Goal: Task Accomplishment & Management: Manage account settings

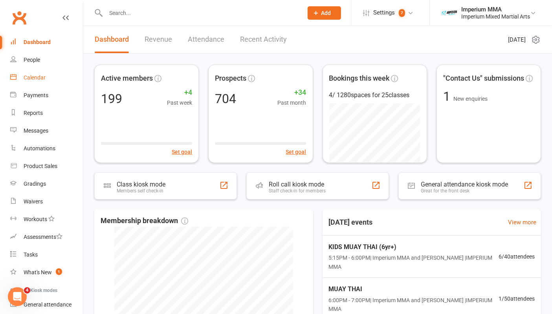
drag, startPoint x: 40, startPoint y: 77, endPoint x: 66, endPoint y: 74, distance: 26.2
click at [40, 77] on div "Calendar" at bounding box center [35, 77] width 22 height 6
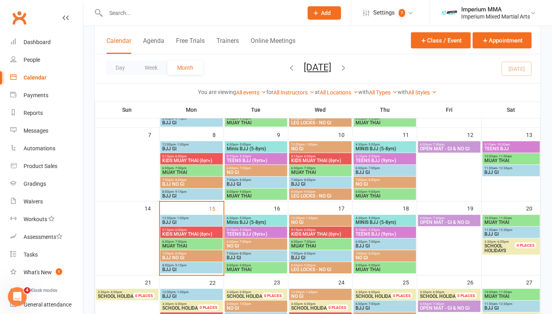
scroll to position [131, 0]
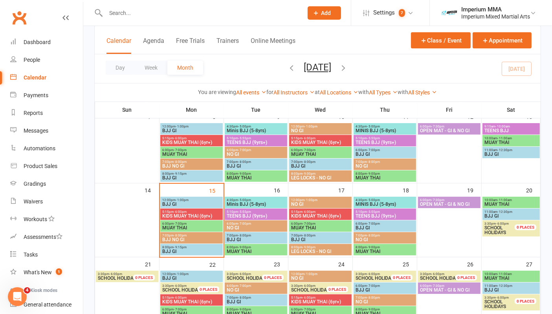
click at [186, 215] on span "KIDS MUAY THAI (6yr+)" at bounding box center [191, 216] width 59 height 5
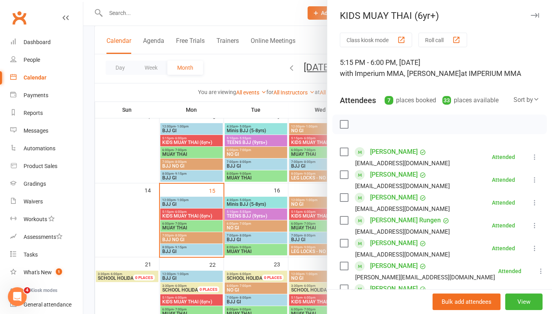
scroll to position [0, 0]
click at [531, 14] on icon "button" at bounding box center [535, 16] width 8 height 5
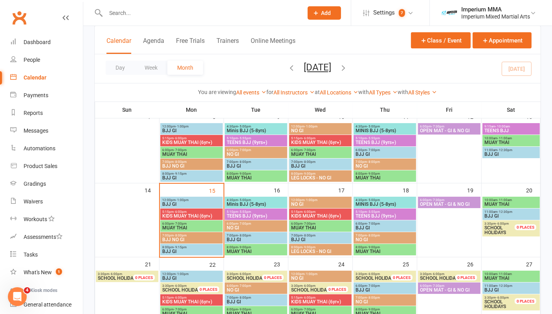
click at [329, 214] on span "KIDS MUAY THAI (6yr+)" at bounding box center [320, 216] width 59 height 5
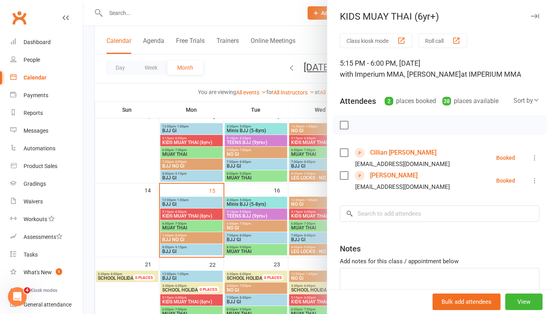
click at [531, 17] on icon "button" at bounding box center [535, 16] width 8 height 5
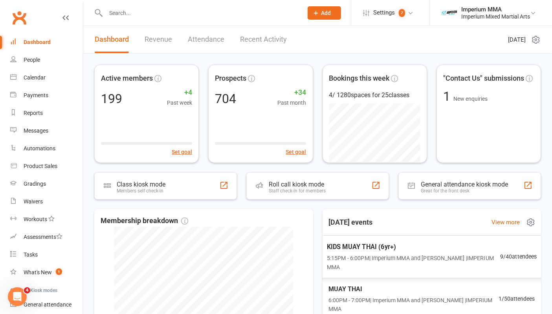
click at [383, 246] on span "KIDS MUAY THAI (6yr+)" at bounding box center [413, 246] width 173 height 10
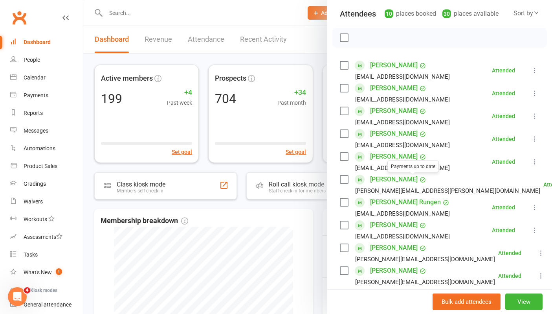
scroll to position [131, 0]
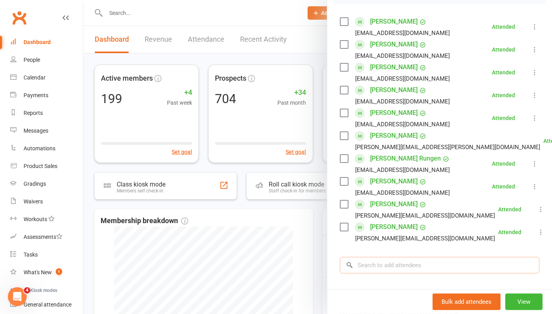
click at [361, 265] on input "search" at bounding box center [440, 265] width 200 height 17
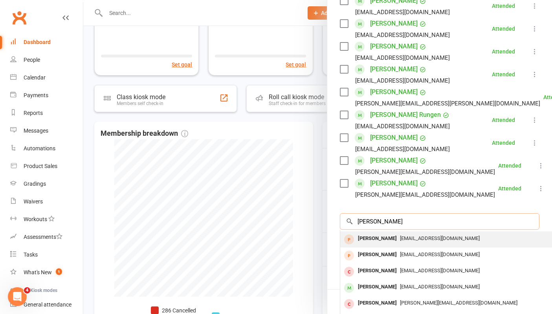
scroll to position [42, 0]
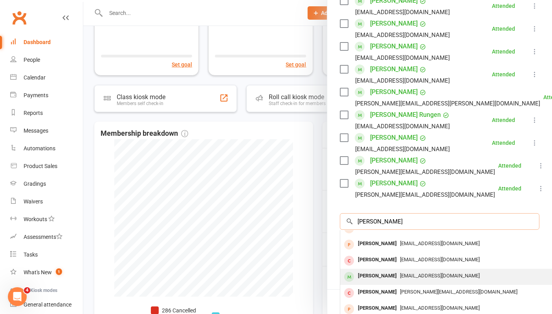
type input "patrick"
click at [401, 274] on span "Jameswrxsti@gmail.com" at bounding box center [440, 276] width 80 height 6
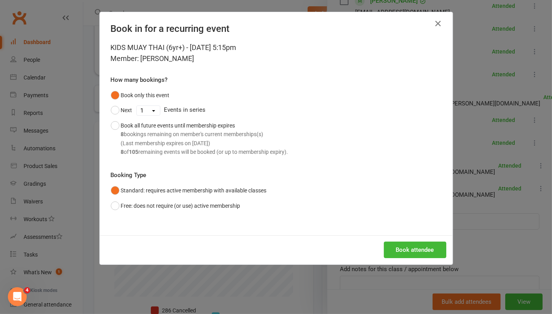
click at [411, 221] on div "KIDS MUAY THAI (6yr+) - Sep 15, 2025 5:15pm Member: Patrick Lawlor How many boo…" at bounding box center [276, 138] width 353 height 193
click at [418, 247] on button "Book attendee" at bounding box center [415, 249] width 63 height 17
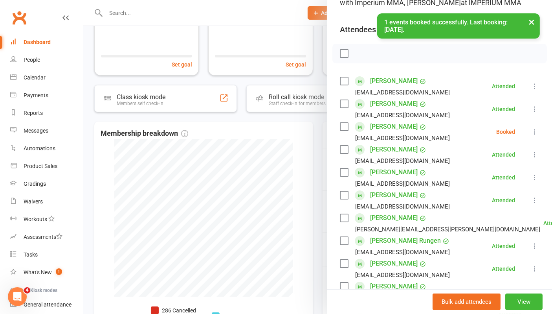
scroll to position [0, 0]
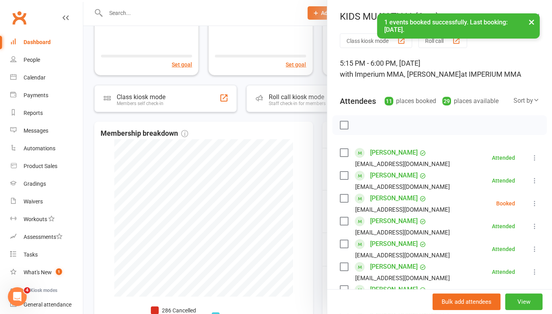
click at [531, 205] on icon at bounding box center [535, 203] width 8 height 8
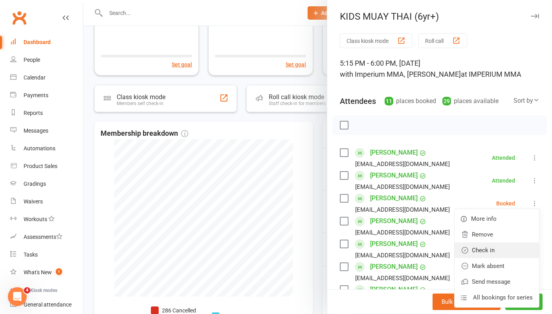
click at [464, 250] on link "Check in" at bounding box center [497, 250] width 85 height 16
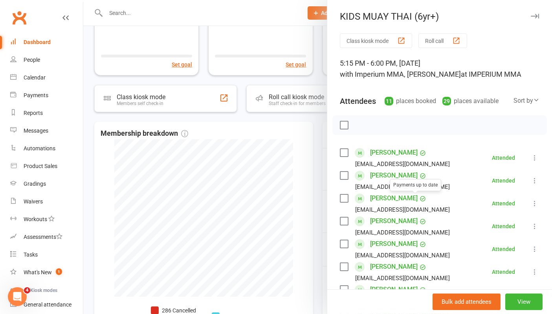
click at [384, 200] on link "[PERSON_NAME]" at bounding box center [394, 198] width 48 height 13
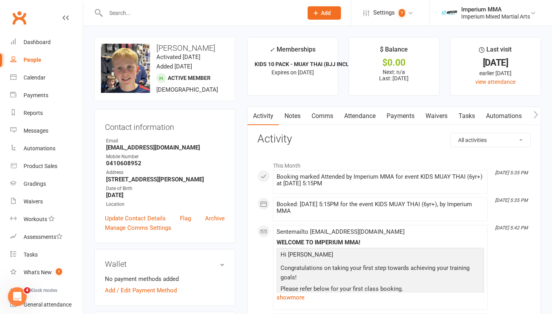
click at [356, 116] on link "Attendance" at bounding box center [360, 116] width 42 height 18
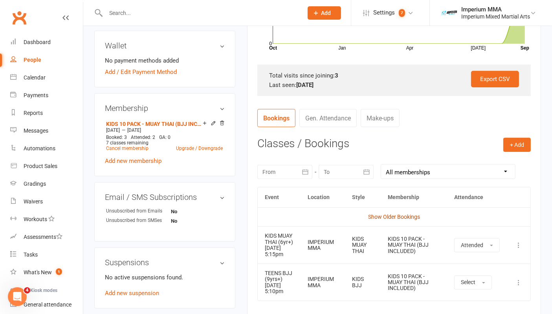
scroll to position [306, 0]
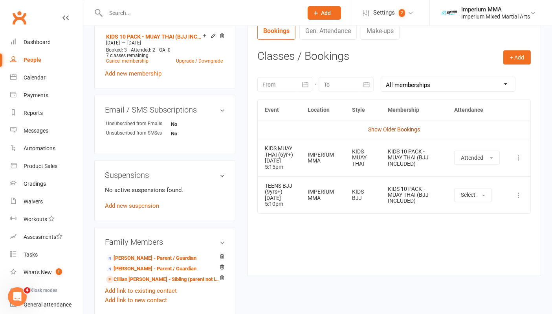
click at [398, 127] on link "Show Older Bookings" at bounding box center [394, 129] width 52 height 6
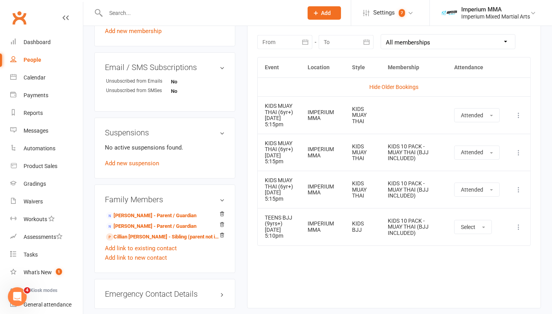
scroll to position [349, 0]
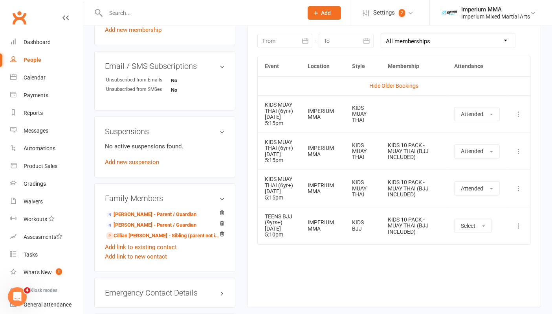
click at [516, 230] on icon at bounding box center [519, 226] width 8 height 8
click at [457, 280] on link "Remove booking" at bounding box center [485, 273] width 78 height 16
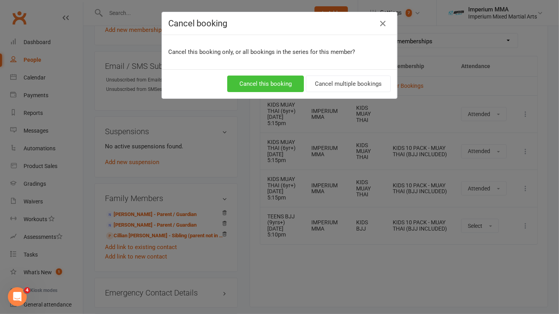
click at [268, 83] on button "Cancel this booking" at bounding box center [265, 83] width 77 height 17
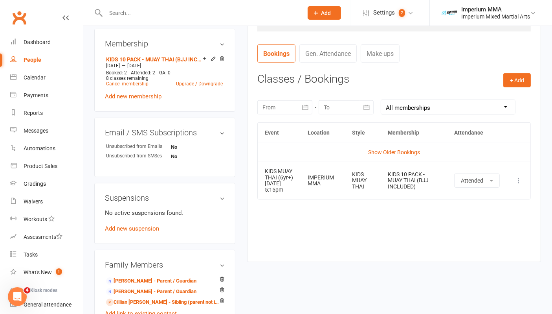
scroll to position [175, 0]
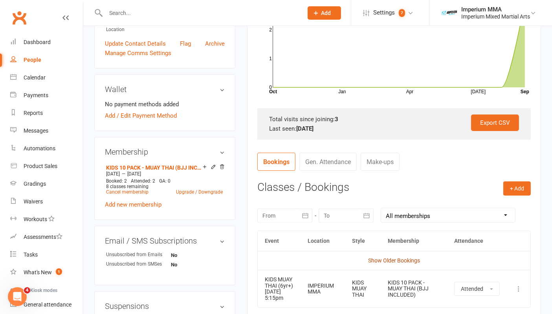
click at [391, 257] on link "Show Older Bookings" at bounding box center [394, 260] width 52 height 6
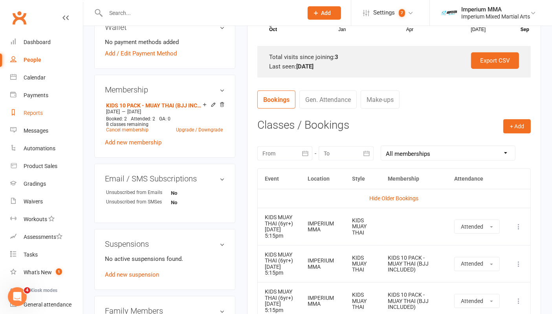
scroll to position [218, 0]
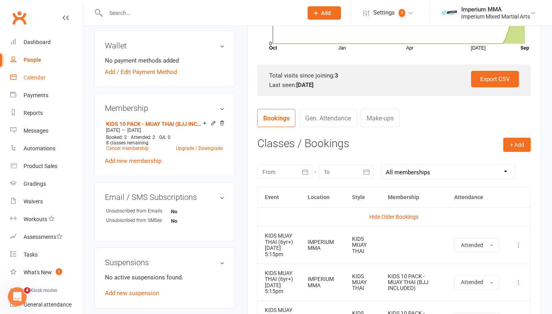
click at [37, 76] on div "Calendar" at bounding box center [35, 77] width 22 height 6
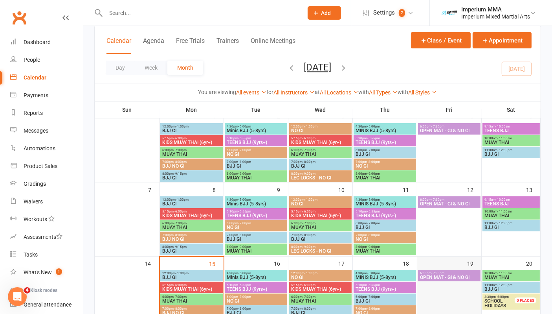
scroll to position [87, 0]
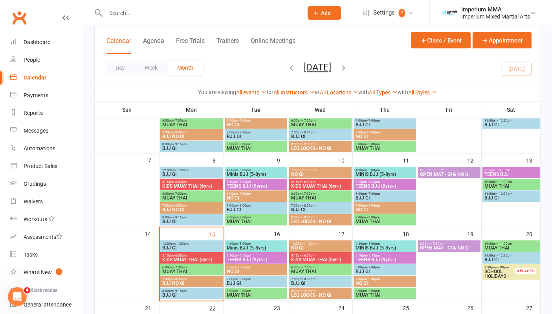
click at [245, 258] on span "TEENS BJJ (9yrs+)" at bounding box center [255, 259] width 59 height 5
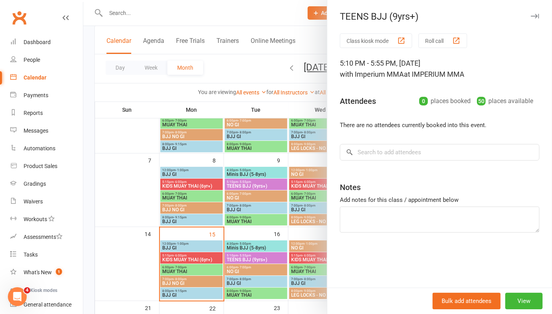
click at [530, 12] on button "button" at bounding box center [534, 15] width 9 height 9
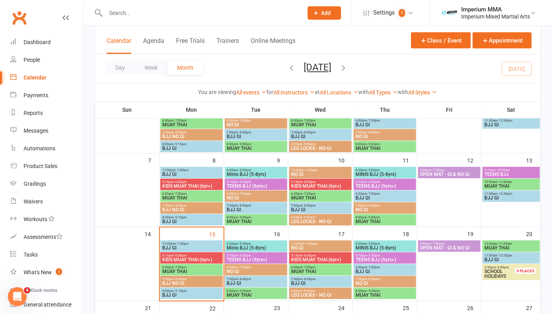
click at [246, 243] on span "- 5:00pm" at bounding box center [244, 244] width 13 height 4
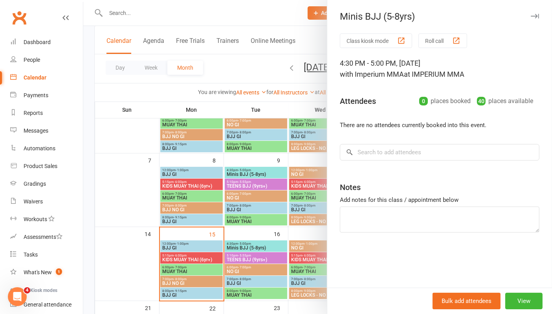
click at [531, 12] on button "button" at bounding box center [534, 15] width 9 height 9
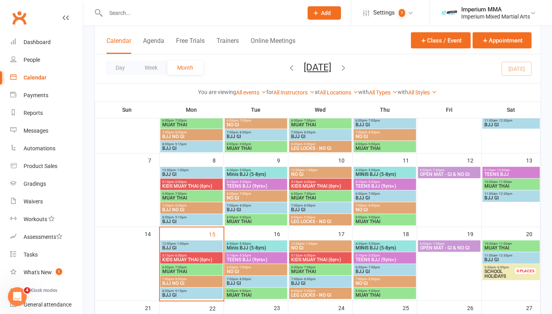
click at [198, 257] on span "KIDS MUAY THAI (6yr+)" at bounding box center [191, 259] width 59 height 5
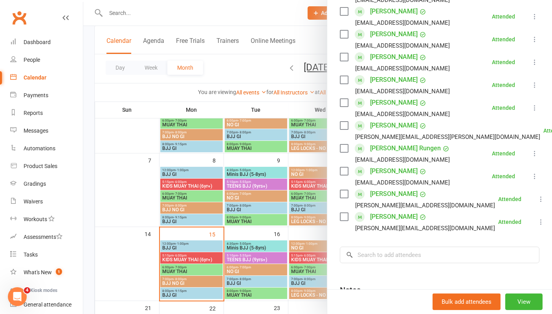
scroll to position [175, 0]
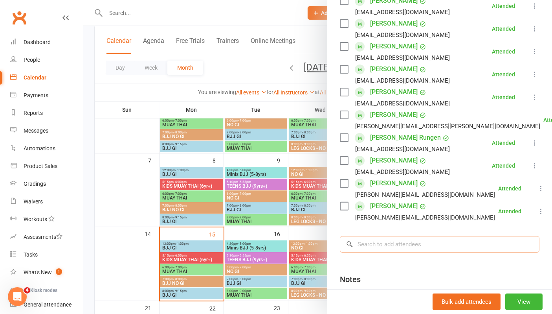
click at [383, 242] on input "search" at bounding box center [440, 244] width 200 height 17
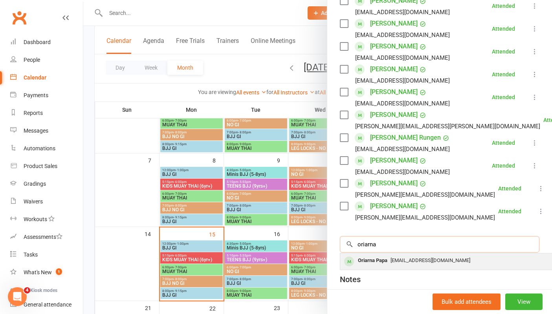
type input "oriarna"
click at [388, 263] on div "Rubek.papa@live.com" at bounding box center [458, 260] width 229 height 11
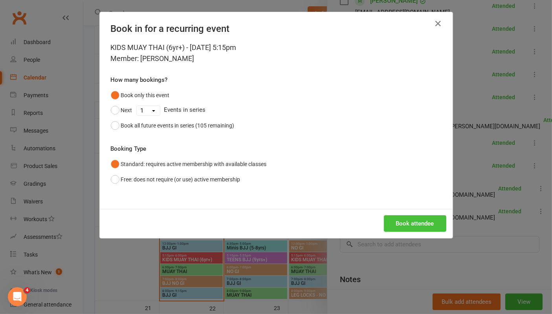
click at [416, 223] on button "Book attendee" at bounding box center [415, 223] width 63 height 17
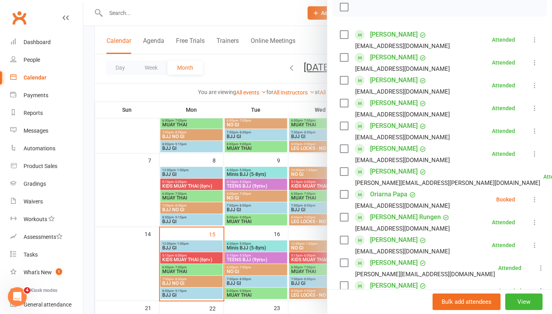
scroll to position [131, 0]
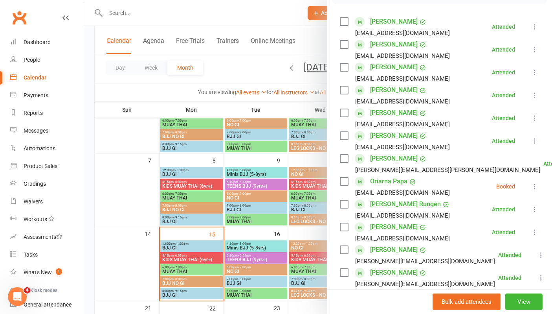
click at [531, 185] on icon at bounding box center [535, 186] width 8 height 8
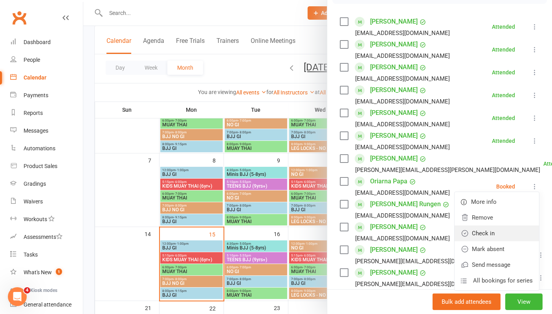
click at [486, 234] on link "Check in" at bounding box center [497, 233] width 85 height 16
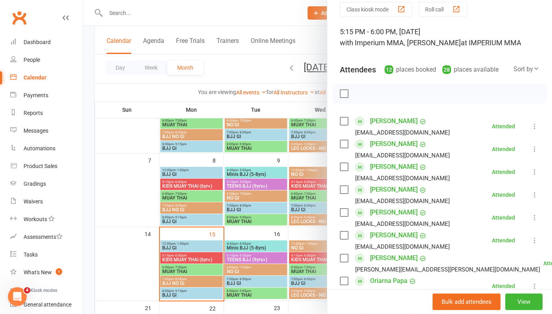
scroll to position [0, 0]
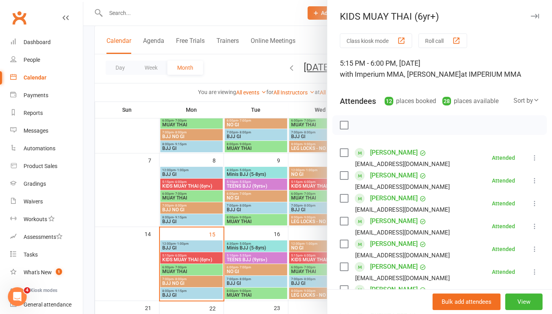
click at [531, 16] on icon "button" at bounding box center [535, 16] width 8 height 5
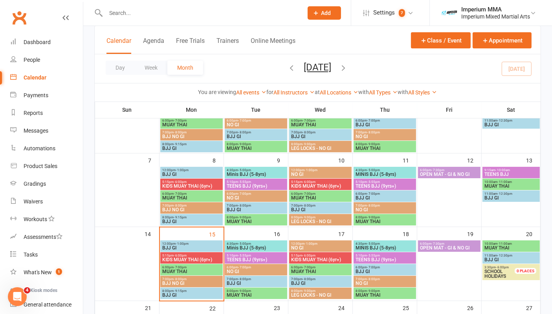
click at [327, 184] on span "KIDS MUAY THAI (6yr+)" at bounding box center [320, 186] width 59 height 5
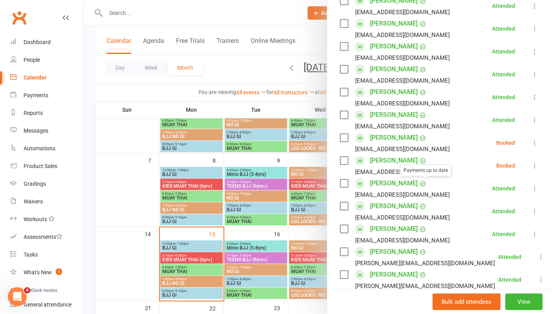
scroll to position [218, 0]
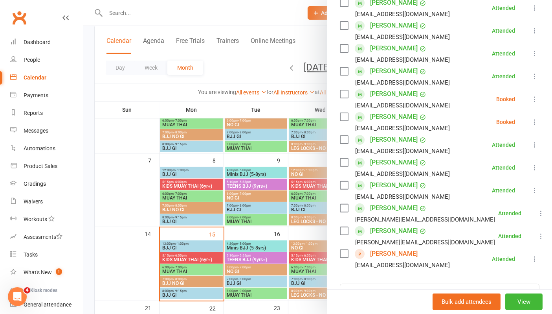
click at [391, 253] on link "Emmanuel Vella" at bounding box center [394, 253] width 48 height 13
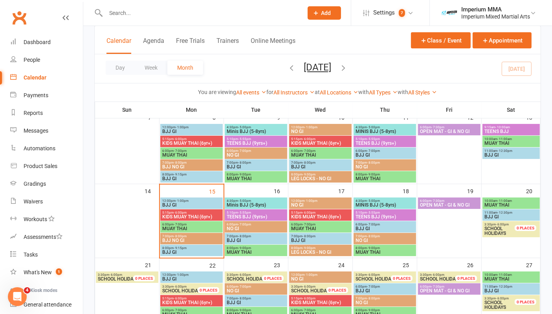
scroll to position [131, 0]
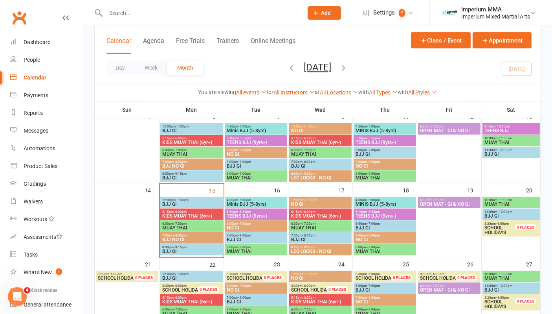
click at [183, 214] on span "KIDS MUAY THAI (6yr+)" at bounding box center [191, 216] width 59 height 5
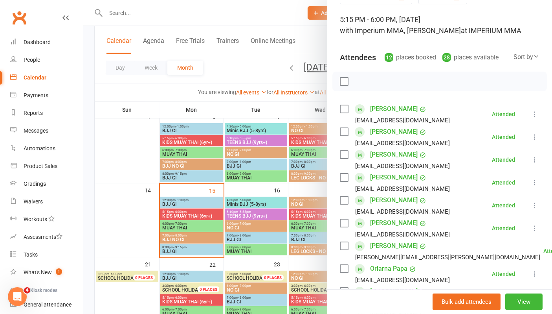
scroll to position [0, 0]
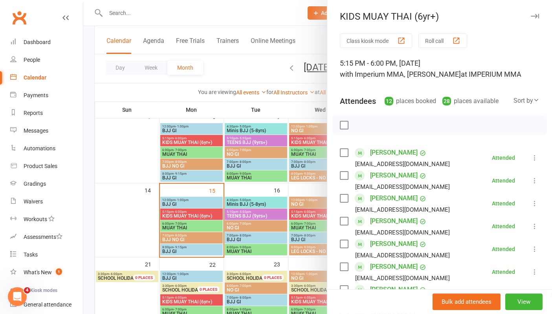
click at [531, 18] on icon "button" at bounding box center [535, 16] width 8 height 5
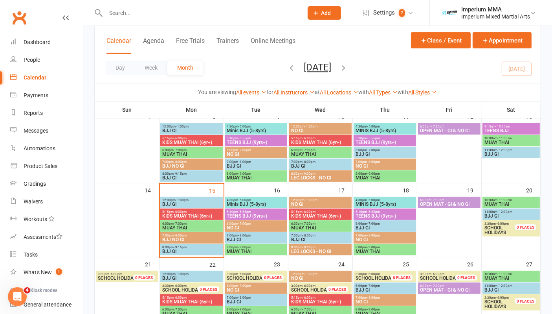
click at [186, 139] on div "5:15pm - 6:00pm KIDS MUAY THAI (6yr+)" at bounding box center [191, 140] width 63 height 11
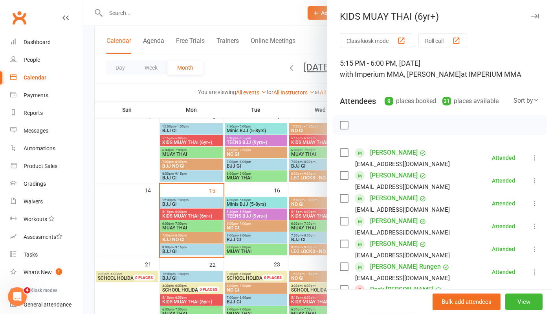
click at [531, 14] on icon "button" at bounding box center [535, 16] width 8 height 5
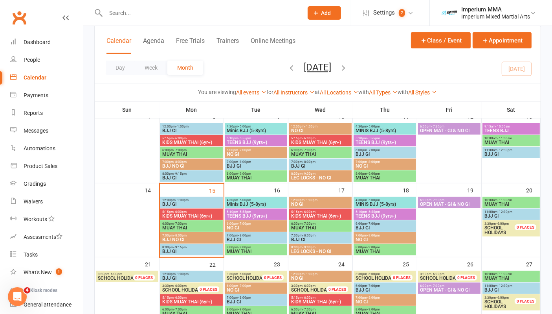
click at [307, 214] on span "KIDS MUAY THAI (6yr+)" at bounding box center [320, 216] width 59 height 5
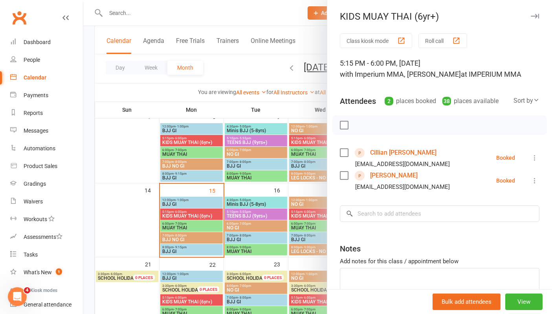
click at [531, 15] on icon "button" at bounding box center [535, 16] width 8 height 5
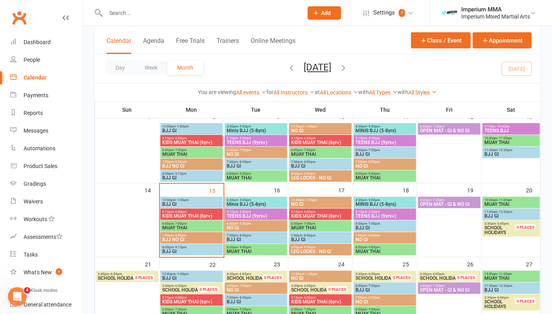
click at [189, 138] on span "5:15pm - 6:00pm" at bounding box center [191, 138] width 59 height 4
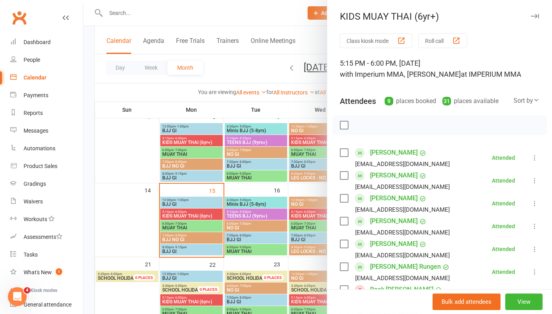
click at [531, 17] on icon "button" at bounding box center [535, 16] width 8 height 5
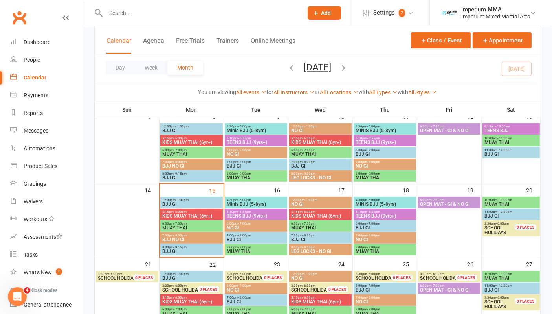
click at [315, 138] on span "- 6:00pm" at bounding box center [309, 138] width 13 height 4
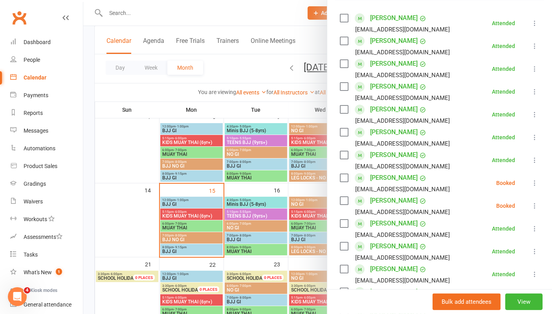
scroll to position [262, 0]
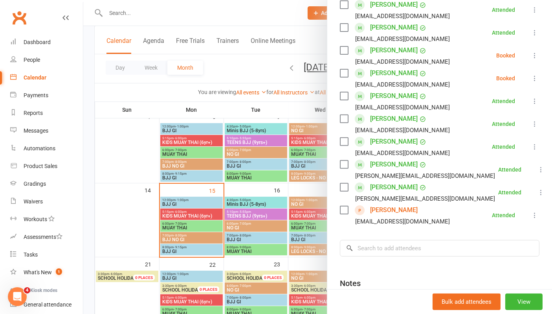
click at [383, 208] on link "Emmanuel Vella" at bounding box center [394, 210] width 48 height 13
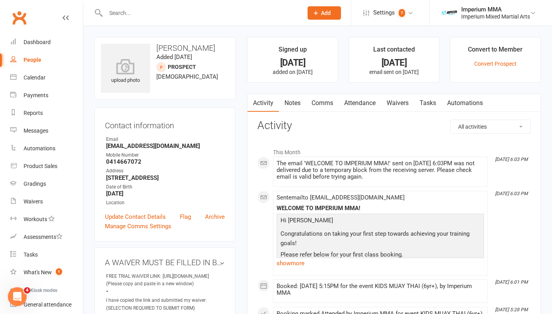
drag, startPoint x: 357, startPoint y: 101, endPoint x: 381, endPoint y: 117, distance: 28.6
click at [358, 101] on link "Attendance" at bounding box center [360, 103] width 42 height 18
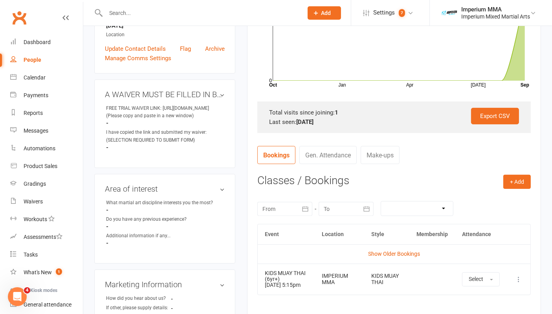
scroll to position [218, 0]
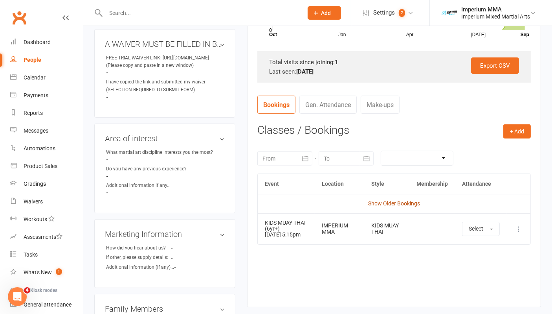
click at [387, 201] on link "Show Older Bookings" at bounding box center [394, 203] width 52 height 6
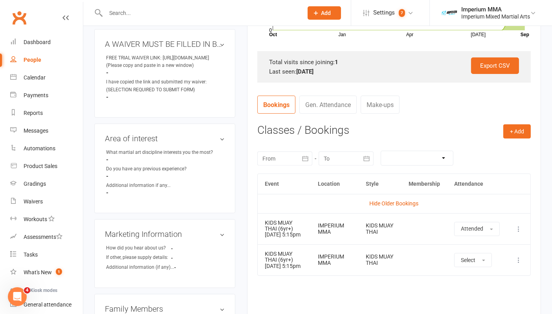
scroll to position [0, 0]
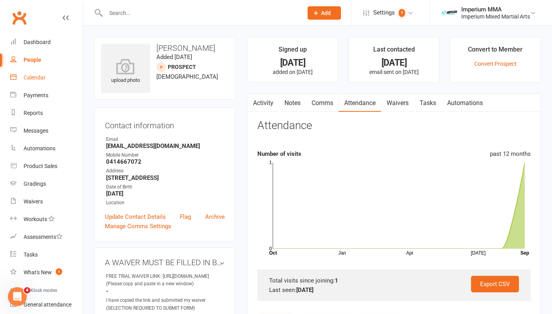
click at [38, 75] on div "Calendar" at bounding box center [35, 77] width 22 height 6
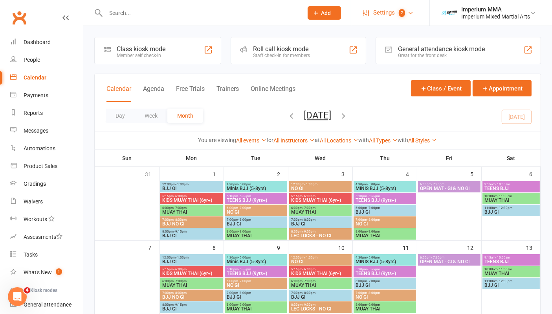
click at [389, 10] on span "Settings" at bounding box center [385, 13] width 22 height 18
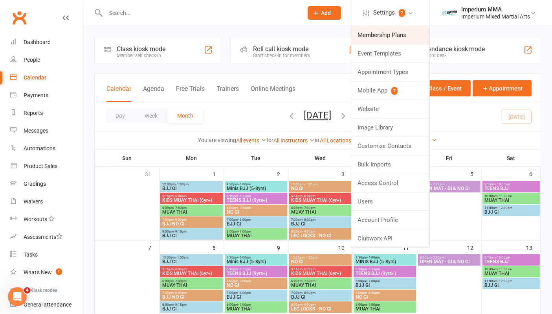
click at [379, 40] on link "Membership Plans" at bounding box center [391, 35] width 78 height 18
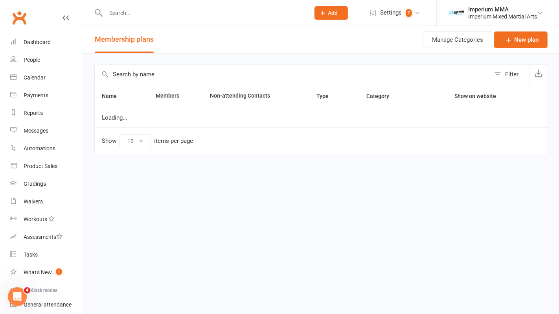
select select "50"
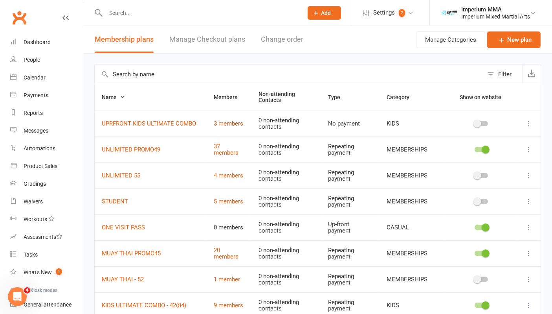
click at [225, 122] on link "3 members" at bounding box center [228, 123] width 29 height 7
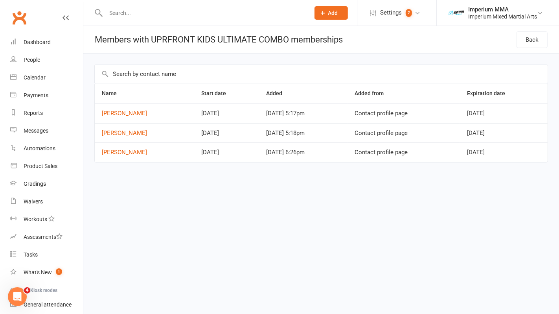
select select "50"
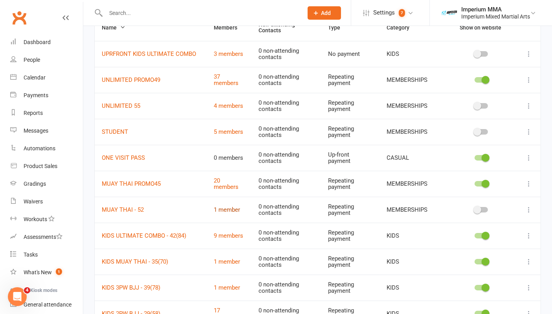
scroll to position [87, 0]
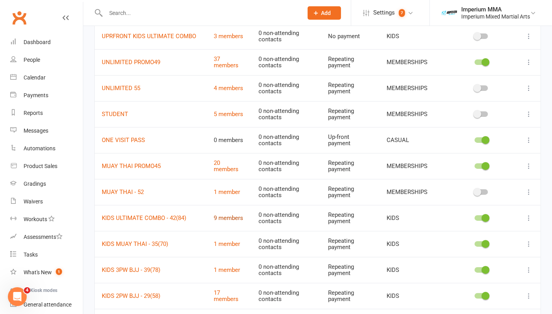
click at [225, 218] on link "9 members" at bounding box center [228, 217] width 29 height 7
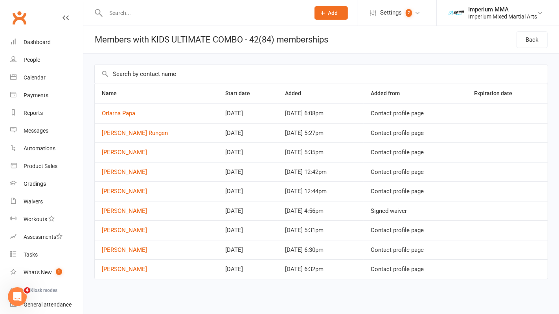
select select "50"
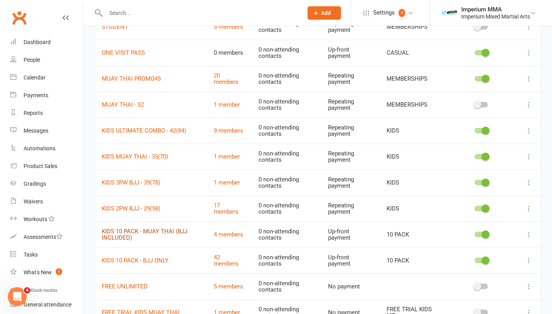
scroll to position [218, 0]
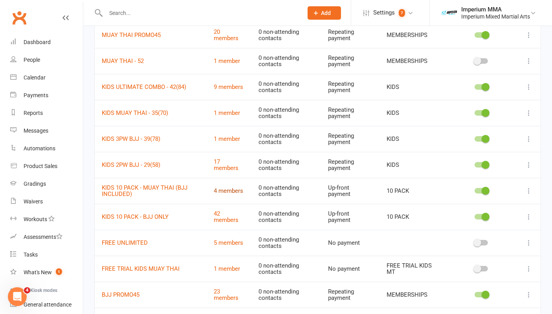
click at [236, 187] on link "4 members" at bounding box center [228, 190] width 29 height 7
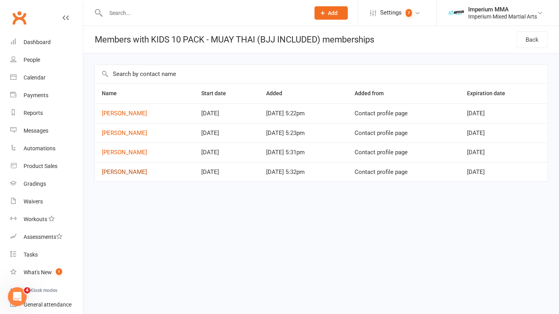
click at [113, 174] on link "Jonah Dunn" at bounding box center [124, 171] width 45 height 7
click at [115, 151] on link "Tullow Dunn" at bounding box center [124, 152] width 45 height 7
click at [124, 110] on link "Bailey McKillop" at bounding box center [124, 113] width 45 height 7
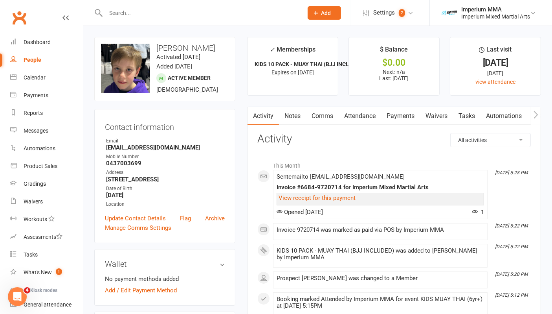
click at [142, 11] on input "text" at bounding box center [200, 12] width 194 height 11
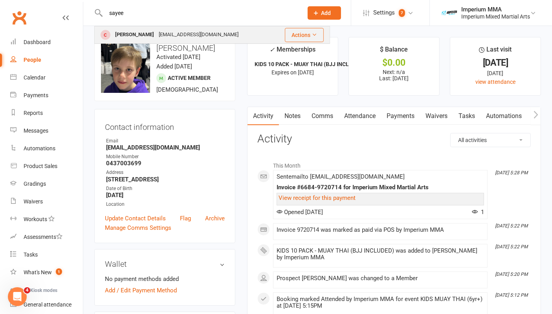
type input "sayee"
click at [140, 35] on div "Dhawan Sayee" at bounding box center [135, 34] width 44 height 11
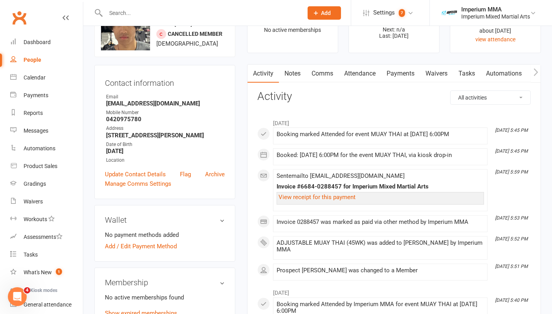
scroll to position [87, 0]
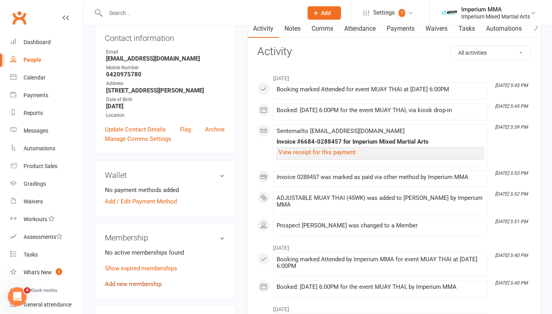
click at [134, 283] on link "Add new membership" at bounding box center [133, 283] width 57 height 7
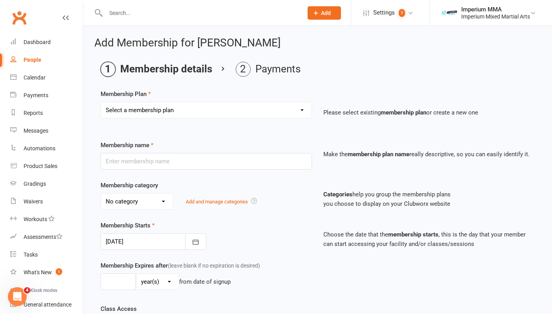
click at [219, 106] on select "Select a membership plan Create new Membership Plan ONE VISIT PASS KIDS 10 PACK…" at bounding box center [206, 110] width 211 height 16
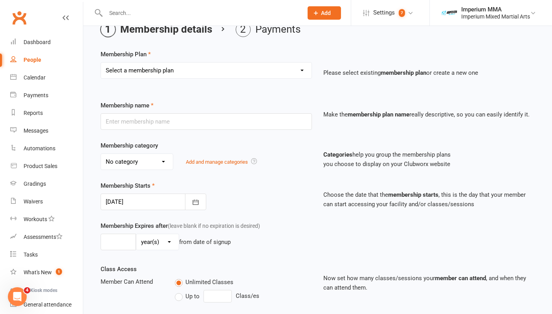
scroll to position [87, 0]
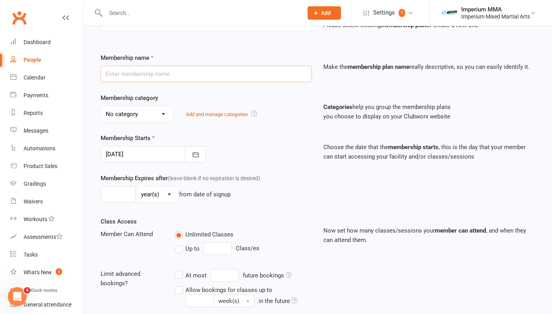
click at [170, 74] on input "text" at bounding box center [207, 74] width 212 height 17
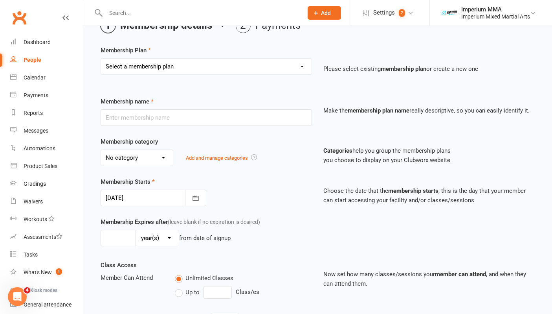
click at [213, 61] on select "Select a membership plan Create new Membership Plan ONE VISIT PASS KIDS 10 PACK…" at bounding box center [206, 67] width 211 height 16
select select "14"
click at [101, 59] on select "Select a membership plan Create new Membership Plan ONE VISIT PASS KIDS 10 PACK…" at bounding box center [206, 67] width 211 height 16
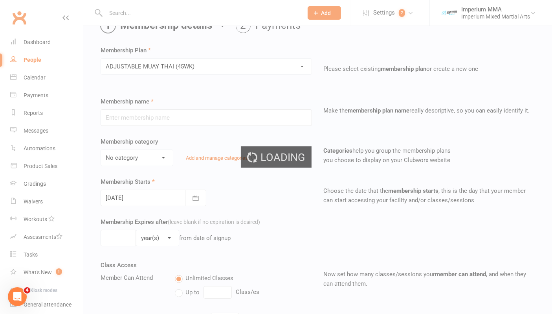
type input "ADJUSTABLE MUAY THAI (45WK)"
select select "5"
type input "2"
select select "1"
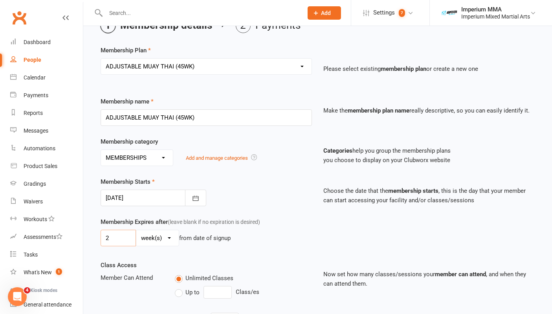
drag, startPoint x: 120, startPoint y: 236, endPoint x: 95, endPoint y: 235, distance: 25.2
click at [95, 235] on div "Membership Expires after (leave blank if no expiration is desired) 2 day(s) wee…" at bounding box center [206, 233] width 223 height 32
type input "1"
click at [286, 232] on div "1 day(s) week(s) month(s) year(s) from date of signup" at bounding box center [207, 238] width 212 height 17
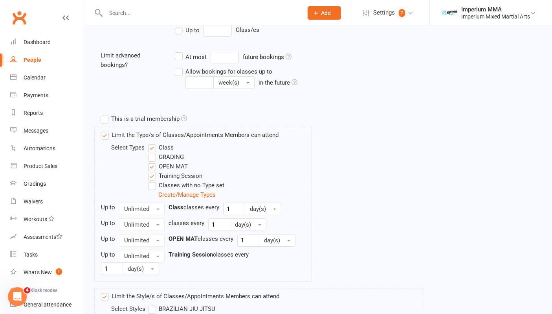
scroll to position [393, 0]
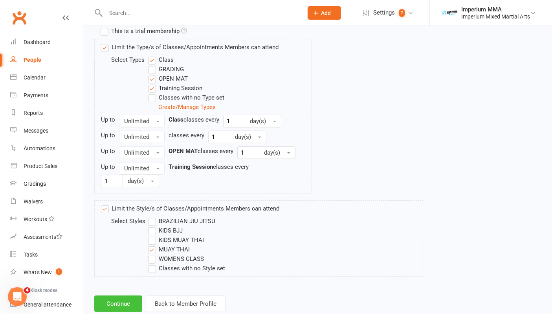
click at [117, 302] on button "Continue" at bounding box center [118, 303] width 48 height 17
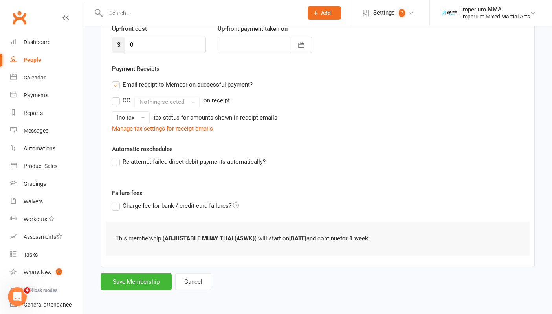
scroll to position [0, 0]
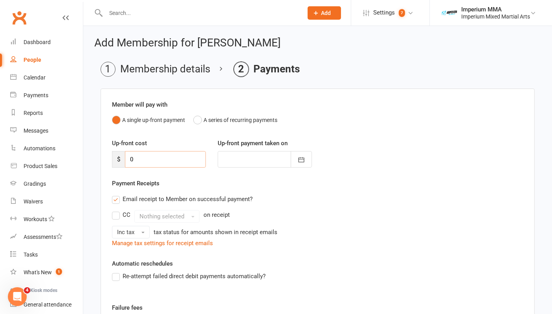
drag, startPoint x: 144, startPoint y: 159, endPoint x: 117, endPoint y: 158, distance: 26.8
click at [117, 158] on div "$ 0" at bounding box center [159, 159] width 94 height 17
type input "4"
type input "[DATE]"
type input "45"
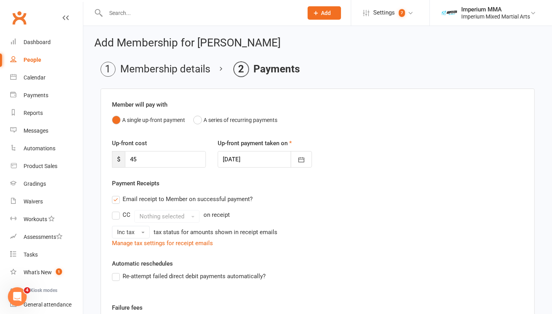
click at [116, 193] on div "Email receipt to Member on successful payment?" at bounding box center [315, 199] width 418 height 16
click at [118, 199] on label "Email receipt to Member on successful payment?" at bounding box center [182, 198] width 141 height 9
click at [117, 194] on input "Email receipt to Member on successful payment?" at bounding box center [114, 194] width 5 height 0
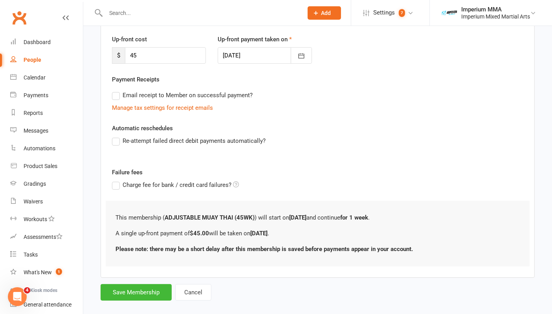
scroll to position [113, 0]
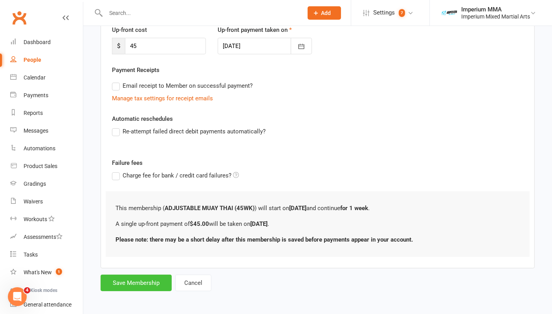
click at [141, 280] on button "Save Membership" at bounding box center [136, 282] width 71 height 17
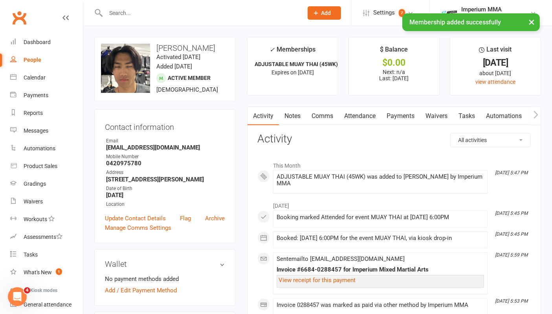
click at [404, 116] on link "Payments" at bounding box center [400, 116] width 39 height 18
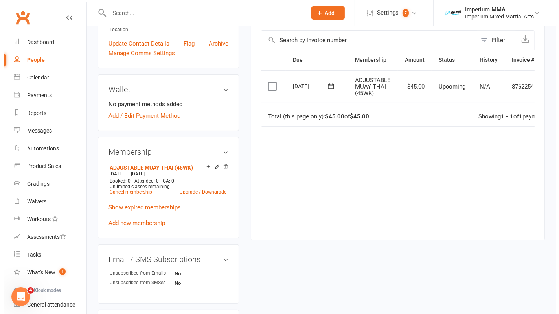
scroll to position [0, 30]
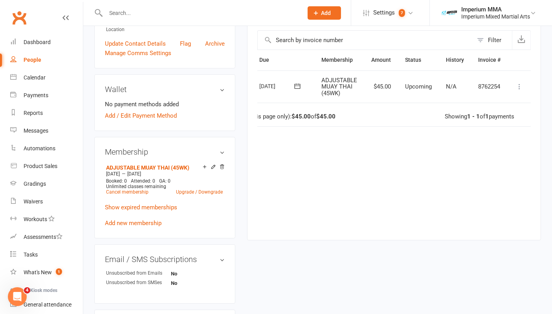
click at [517, 89] on icon at bounding box center [520, 87] width 8 height 8
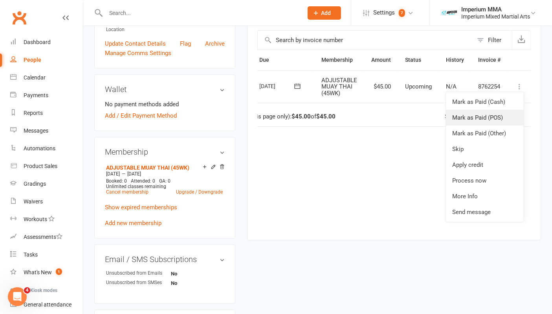
click at [474, 115] on link "Mark as Paid (POS)" at bounding box center [485, 118] width 78 height 16
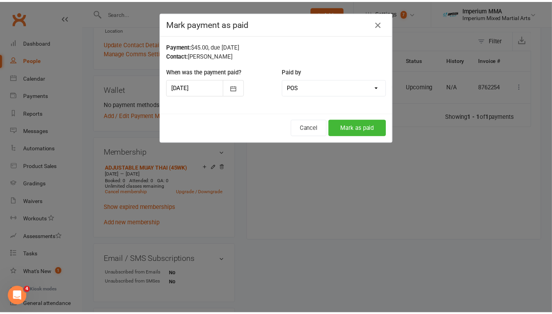
scroll to position [0, 26]
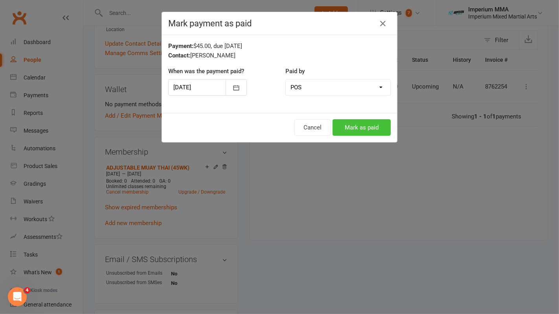
click at [365, 126] on button "Mark as paid" at bounding box center [362, 127] width 58 height 17
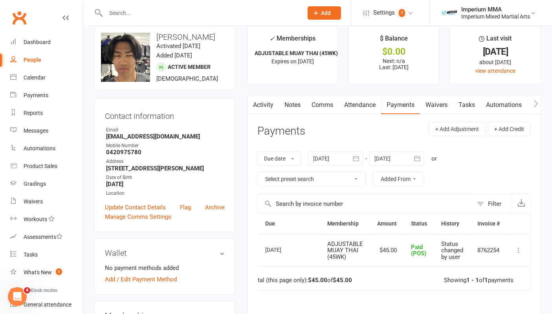
scroll to position [44, 0]
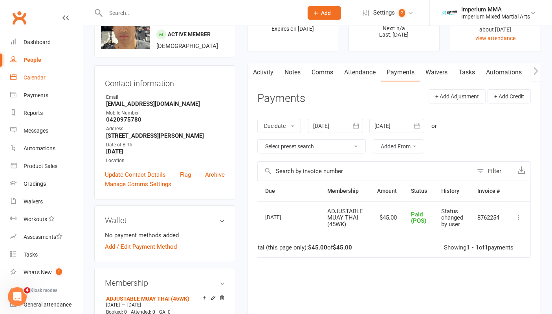
click at [34, 79] on div "Calendar" at bounding box center [35, 77] width 22 height 6
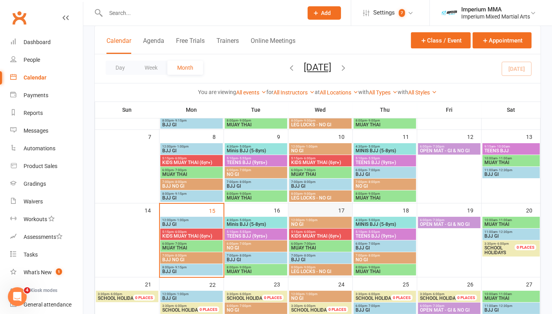
scroll to position [131, 0]
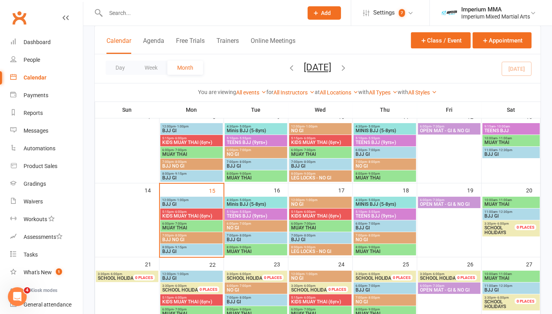
click at [180, 222] on span "- 7:00pm" at bounding box center [180, 224] width 13 height 4
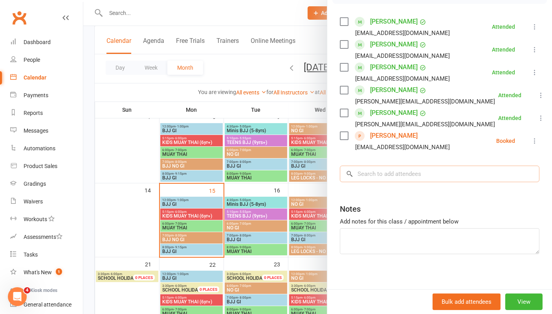
click at [379, 176] on input "search" at bounding box center [440, 174] width 200 height 17
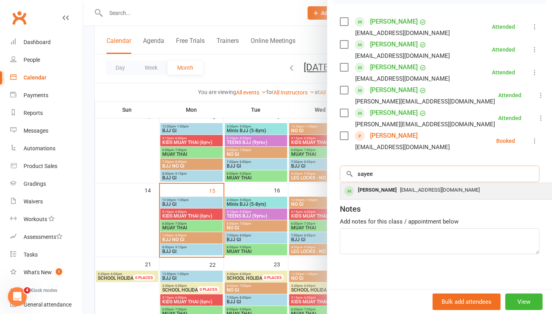
type input "sayee"
click at [382, 194] on div "Dhawan Sayee" at bounding box center [377, 189] width 45 height 11
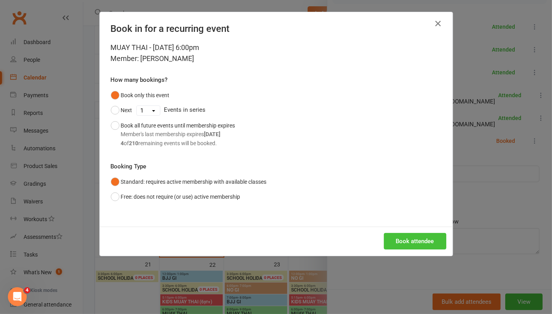
click at [409, 244] on button "Book attendee" at bounding box center [415, 241] width 63 height 17
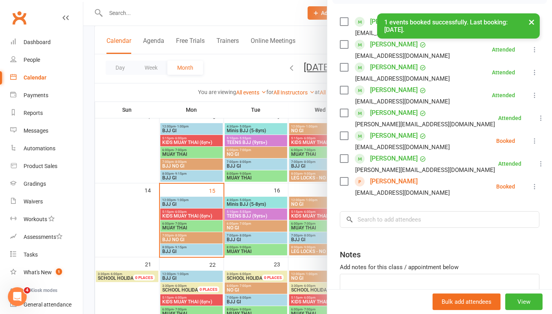
click at [388, 182] on link "Kai Thomas" at bounding box center [394, 181] width 48 height 13
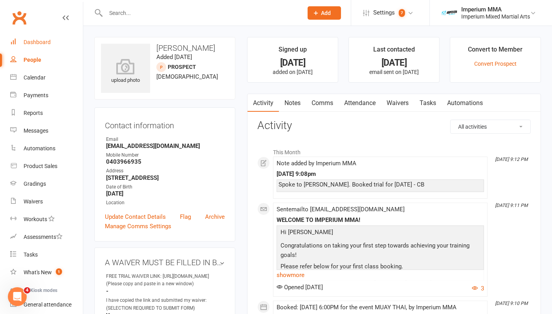
click at [34, 42] on div "Dashboard" at bounding box center [37, 42] width 27 height 6
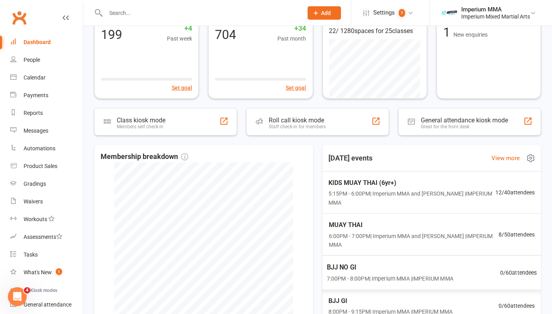
scroll to position [44, 0]
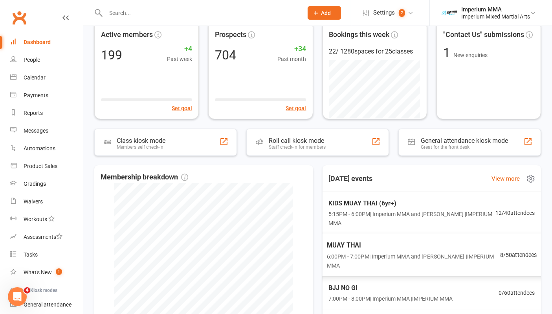
click at [341, 252] on span "6:00PM - 7:00PM | Imperium MMA and Ross Newland | IMPERIUM MMA" at bounding box center [413, 261] width 173 height 18
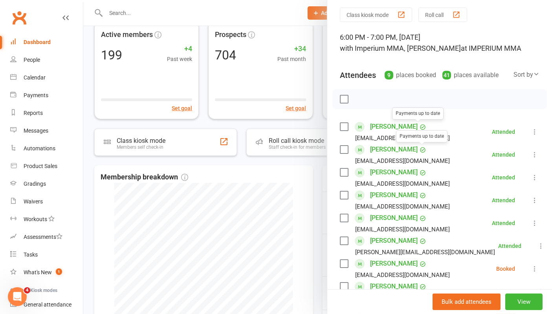
scroll to position [87, 0]
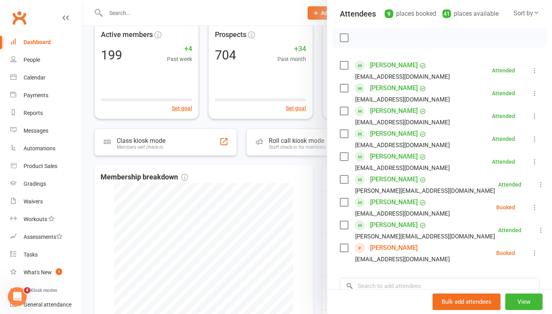
click at [383, 199] on link "Dhawan Sayee" at bounding box center [394, 202] width 48 height 13
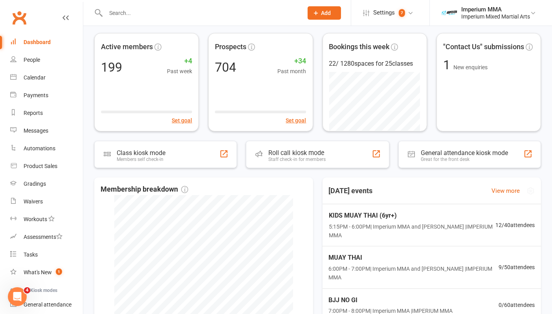
scroll to position [87, 0]
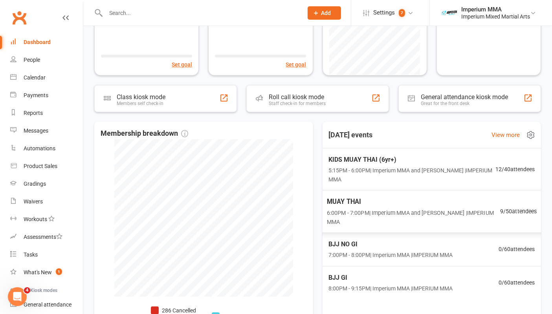
click at [352, 199] on span "MUAY THAI" at bounding box center [413, 201] width 173 height 10
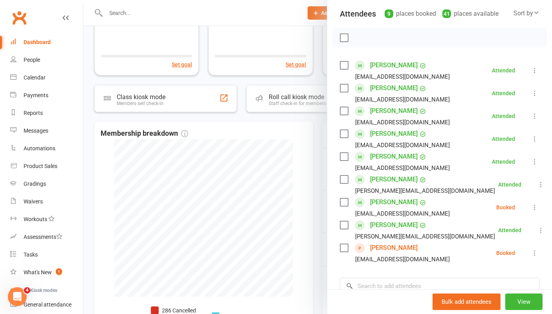
click at [531, 210] on icon at bounding box center [535, 207] width 8 height 8
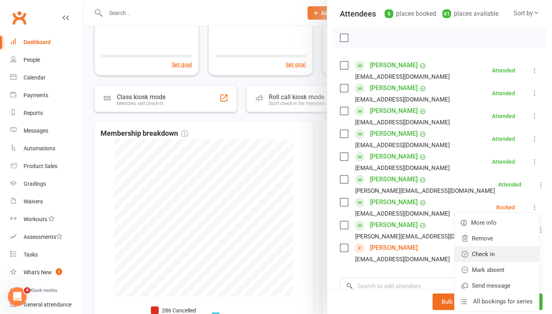
click at [481, 252] on link "Check in" at bounding box center [497, 254] width 85 height 16
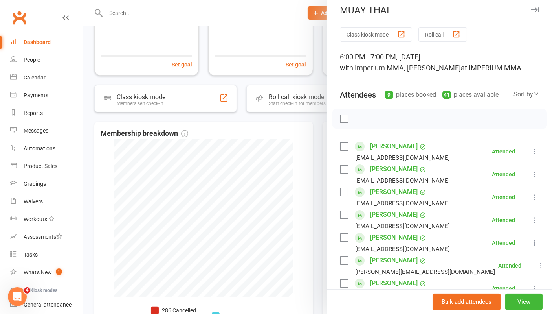
scroll to position [0, 0]
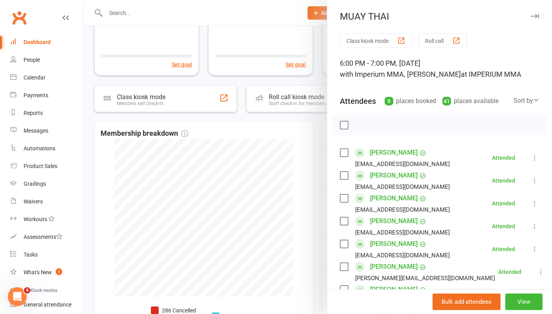
click at [530, 13] on button "button" at bounding box center [534, 15] width 9 height 9
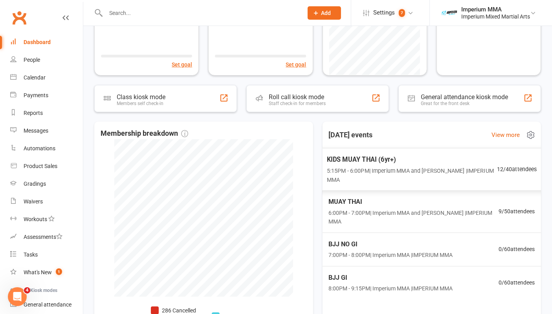
click at [372, 159] on span "KIDS MUAY THAI (6yr+)" at bounding box center [412, 159] width 170 height 10
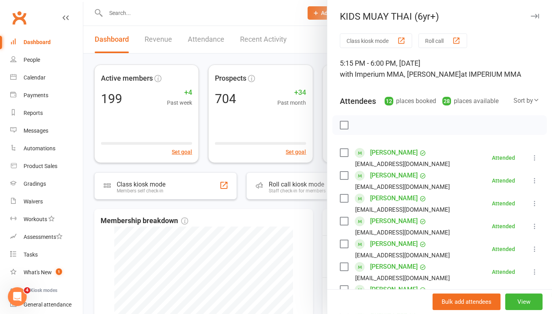
click at [531, 14] on icon "button" at bounding box center [535, 16] width 8 height 5
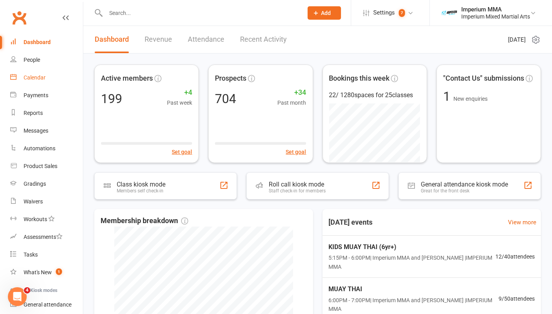
click at [39, 75] on div "Calendar" at bounding box center [35, 77] width 22 height 6
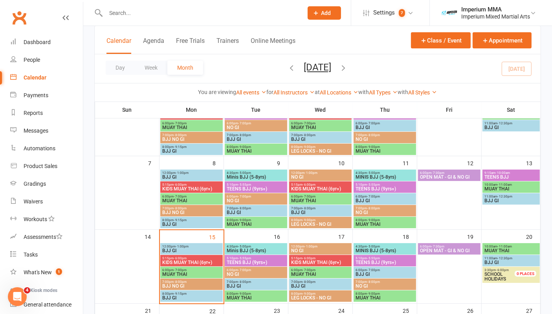
scroll to position [131, 0]
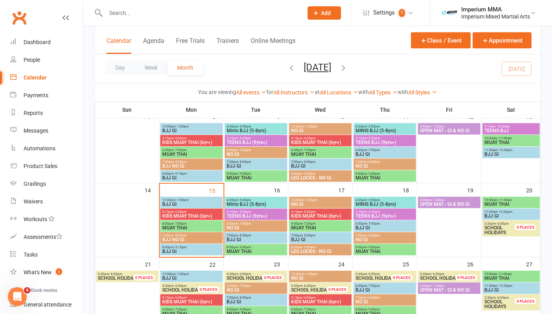
click at [181, 225] on span "MUAY THAI" at bounding box center [191, 227] width 59 height 5
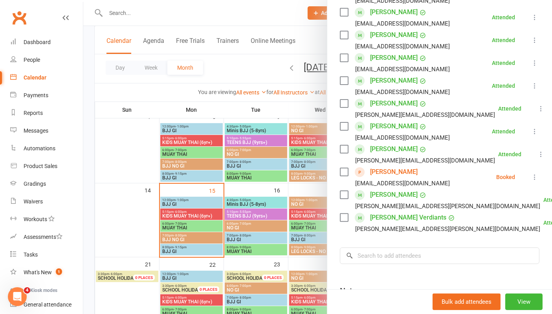
scroll to position [218, 0]
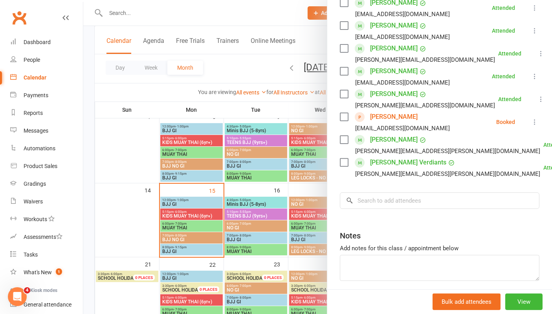
click at [531, 122] on icon at bounding box center [535, 122] width 8 height 8
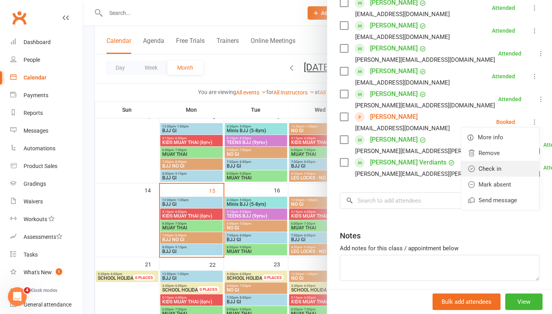
click at [473, 168] on link "Check in" at bounding box center [501, 169] width 78 height 16
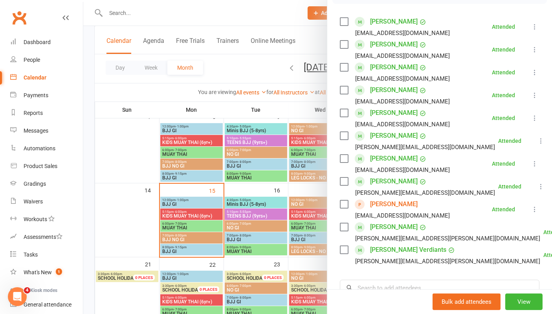
scroll to position [0, 0]
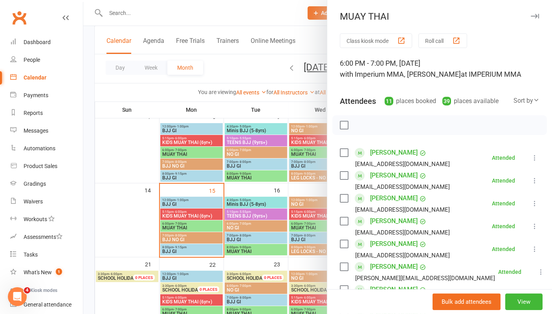
click at [531, 15] on icon "button" at bounding box center [535, 16] width 8 height 5
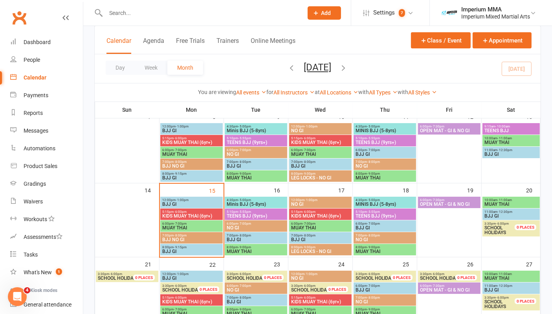
drag, startPoint x: 146, startPoint y: 18, endPoint x: 145, endPoint y: 22, distance: 4.2
click at [146, 18] on div at bounding box center [195, 13] width 203 height 26
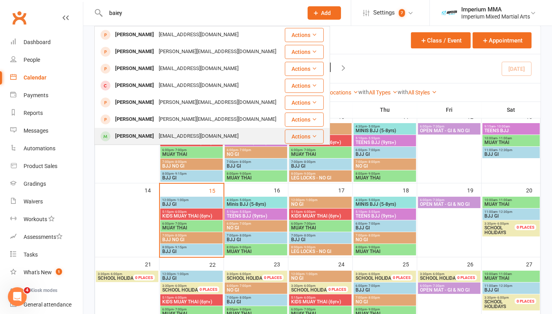
type input "baiey"
click at [142, 138] on div "Bailey McKillop" at bounding box center [135, 136] width 44 height 11
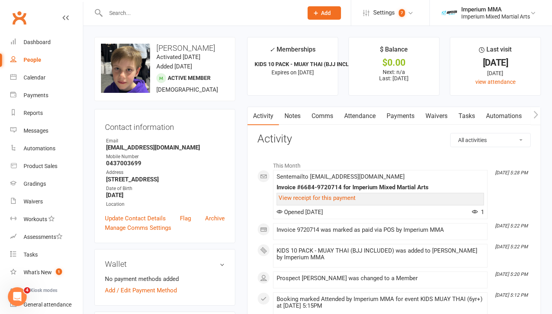
click at [351, 116] on link "Attendance" at bounding box center [360, 116] width 42 height 18
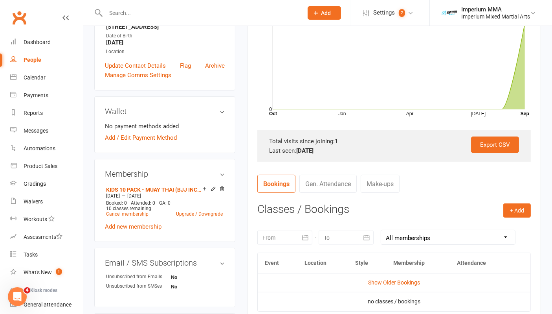
scroll to position [218, 0]
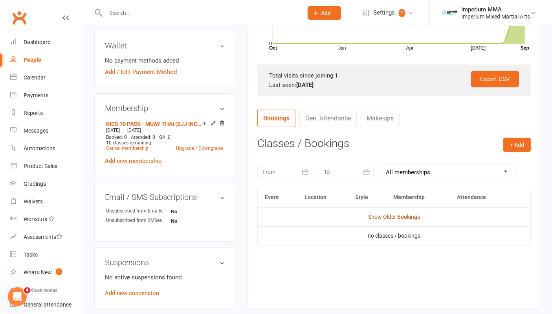
click at [393, 218] on link "Show Older Bookings" at bounding box center [394, 217] width 52 height 6
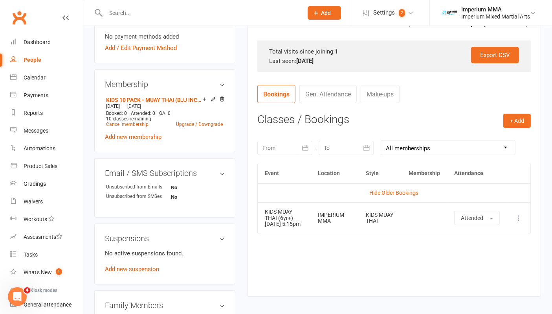
scroll to position [0, 0]
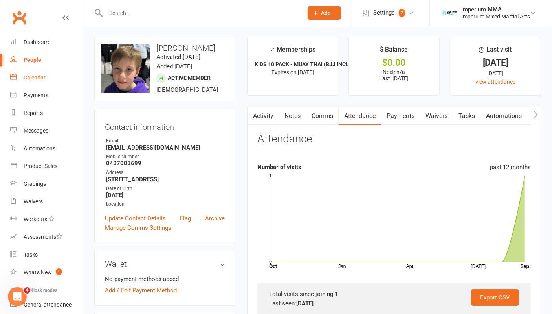
click at [45, 77] on link "Calendar" at bounding box center [46, 78] width 73 height 18
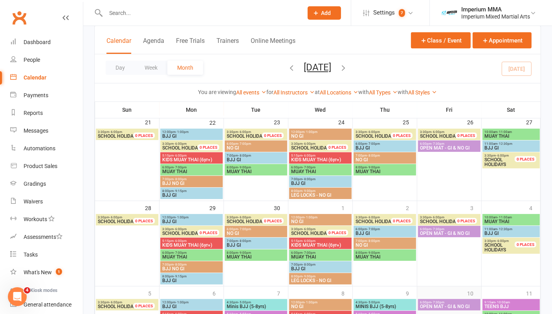
scroll to position [209, 0]
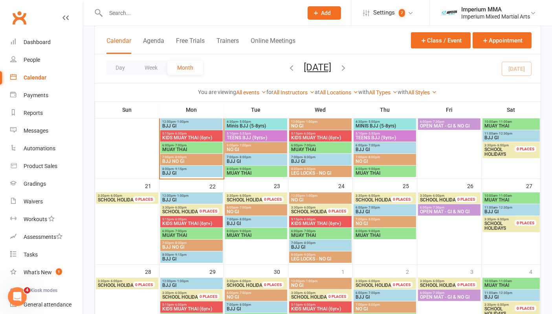
click at [182, 144] on span "- 7:00pm" at bounding box center [180, 146] width 13 height 4
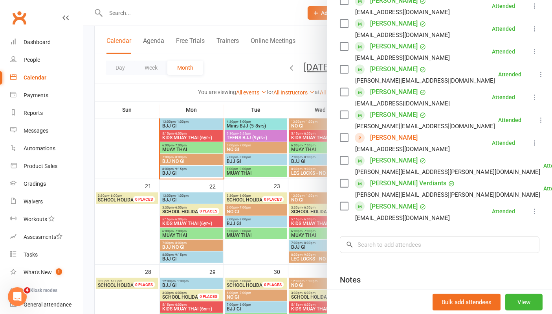
scroll to position [306, 0]
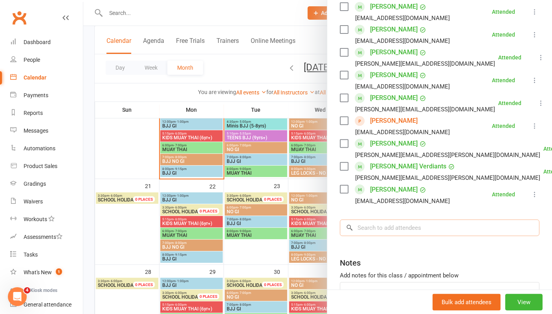
click at [390, 226] on input "search" at bounding box center [440, 227] width 200 height 17
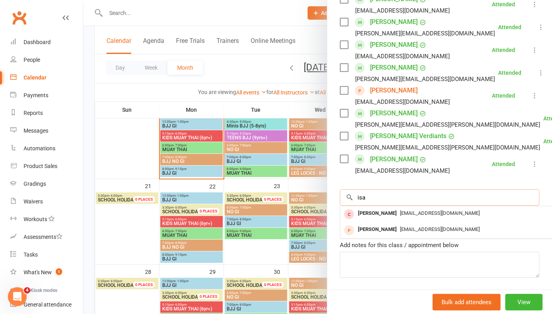
scroll to position [349, 0]
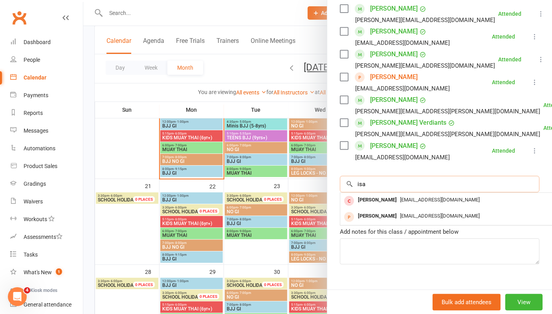
drag, startPoint x: 374, startPoint y: 185, endPoint x: 307, endPoint y: 184, distance: 66.5
click at [307, 0] on div "MUAY THAI Class kiosk mode Roll call 6:00 PM - 7:00 PM, Monday, September, 15, …" at bounding box center [317, 0] width 469 height 0
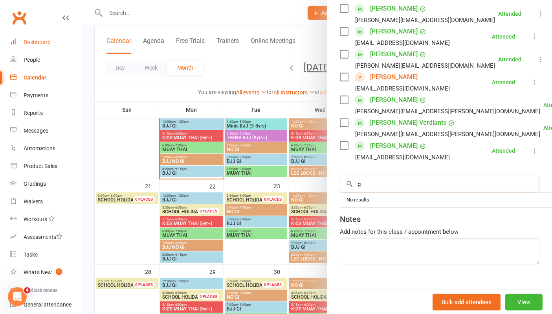
type input "g"
click at [29, 44] on div "Dashboard" at bounding box center [37, 42] width 27 height 6
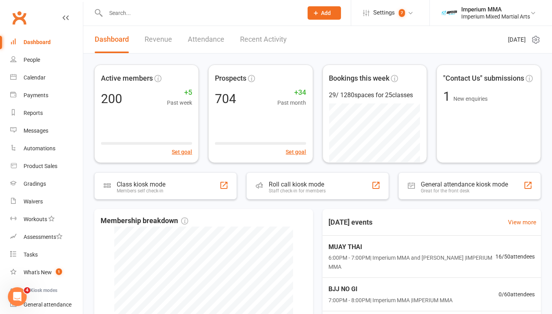
click at [275, 42] on link "Recent Activity" at bounding box center [263, 39] width 47 height 27
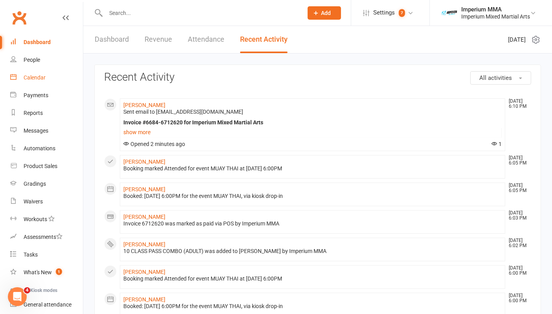
click at [31, 79] on div "Calendar" at bounding box center [35, 77] width 22 height 6
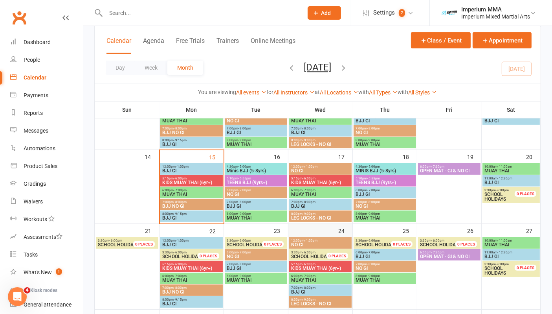
scroll to position [175, 0]
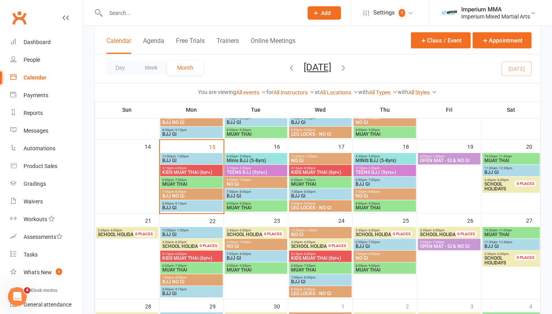
click at [188, 180] on span "6:00pm - 7:00pm" at bounding box center [191, 180] width 59 height 4
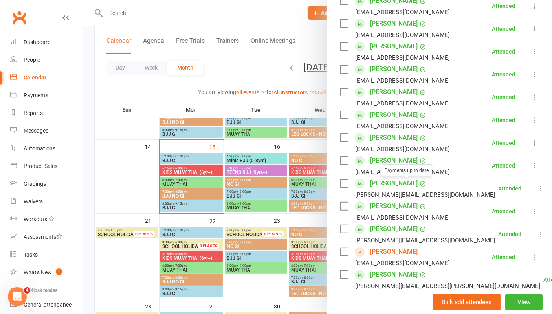
scroll to position [363, 0]
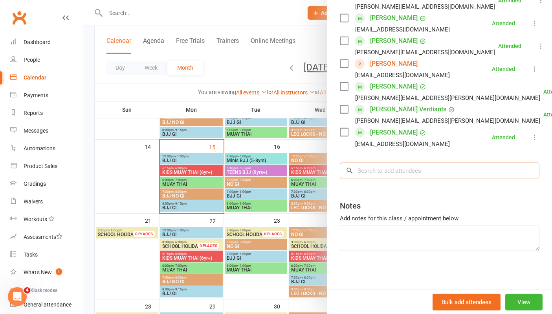
click at [397, 171] on input "search" at bounding box center [440, 170] width 200 height 17
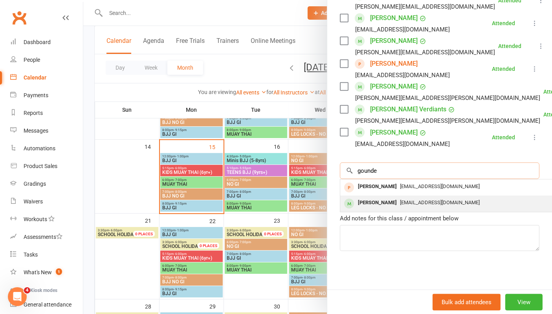
type input "gounde"
click at [384, 206] on div "[PERSON_NAME]" at bounding box center [377, 202] width 45 height 11
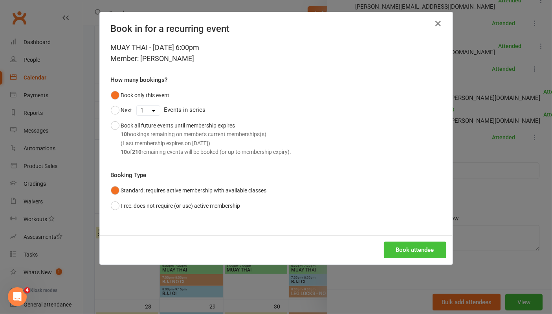
click at [410, 249] on button "Book attendee" at bounding box center [415, 249] width 63 height 17
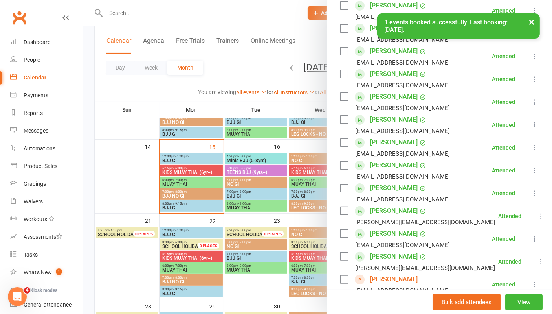
scroll to position [36, 0]
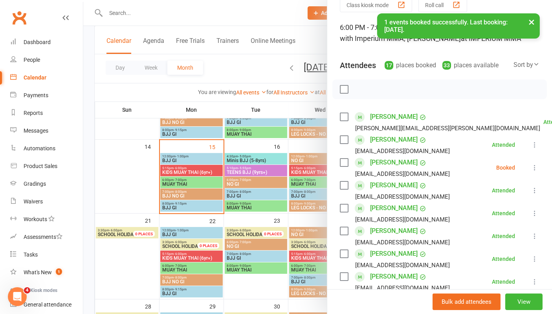
click at [531, 166] on icon at bounding box center [535, 168] width 8 height 8
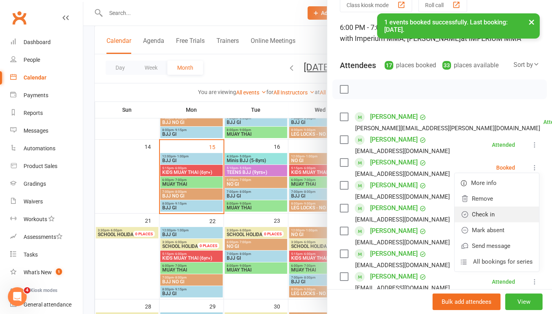
click at [470, 214] on link "Check in" at bounding box center [497, 214] width 85 height 16
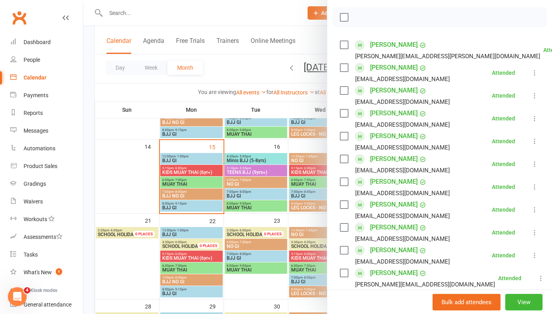
scroll to position [0, 0]
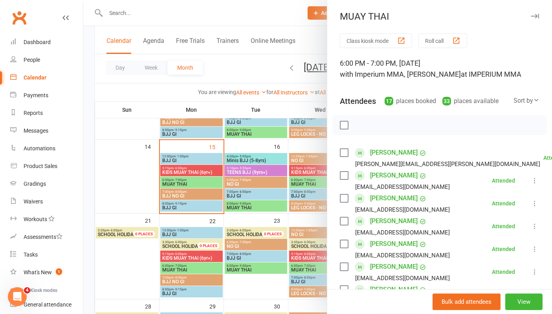
click at [531, 17] on icon "button" at bounding box center [535, 16] width 8 height 5
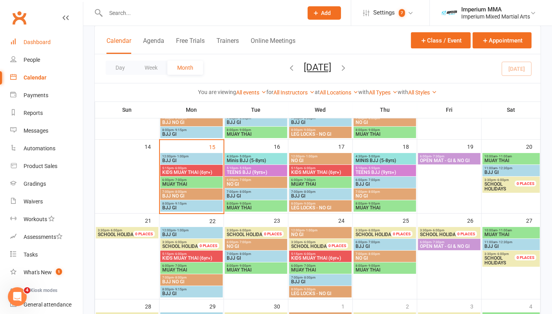
click at [21, 42] on link "Dashboard" at bounding box center [46, 42] width 73 height 18
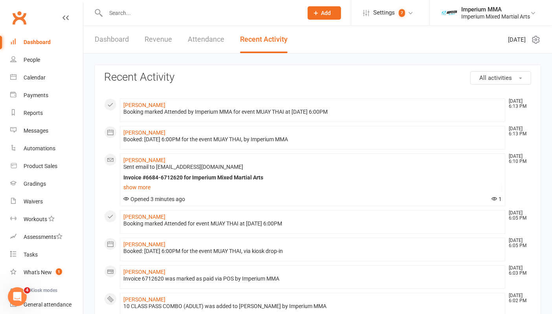
click at [102, 41] on link "Dashboard" at bounding box center [112, 39] width 34 height 27
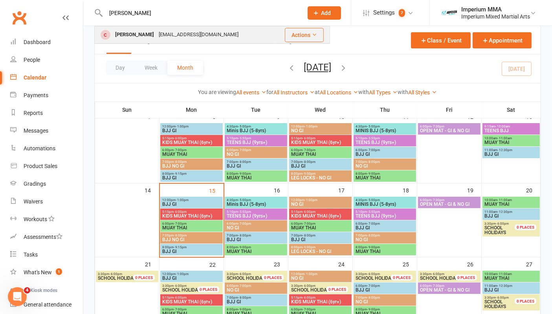
type input "isiah"
click at [149, 35] on div "[PERSON_NAME]" at bounding box center [135, 34] width 44 height 11
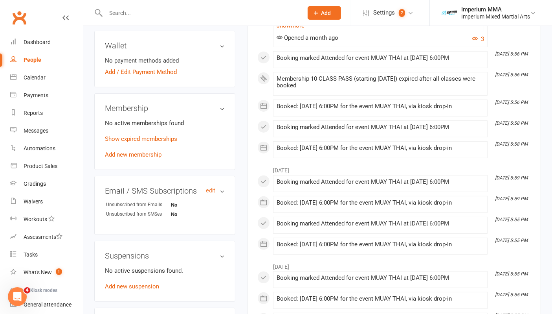
scroll to position [218, 0]
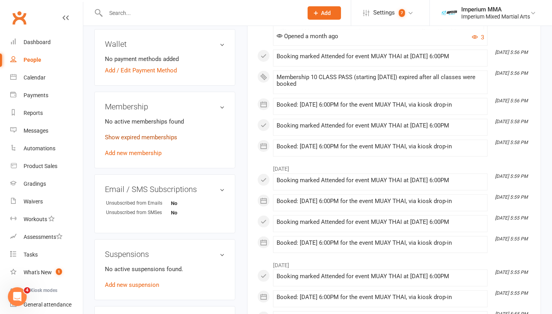
click at [138, 134] on link "Show expired memberships" at bounding box center [141, 137] width 72 height 7
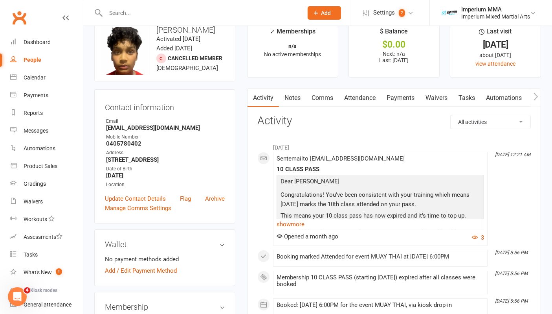
scroll to position [0, 0]
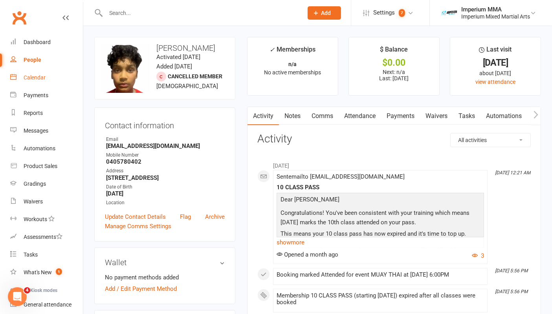
click at [29, 79] on div "Calendar" at bounding box center [35, 77] width 22 height 6
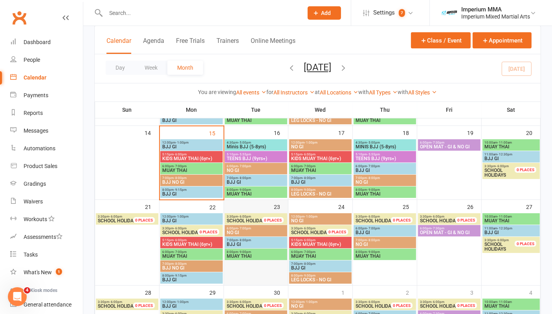
scroll to position [175, 0]
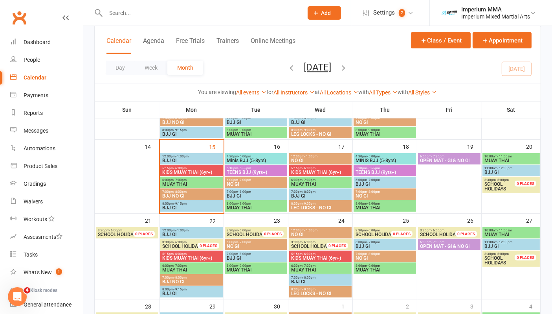
click at [180, 172] on span "KIDS MUAY THAI (6yr+)" at bounding box center [191, 172] width 59 height 5
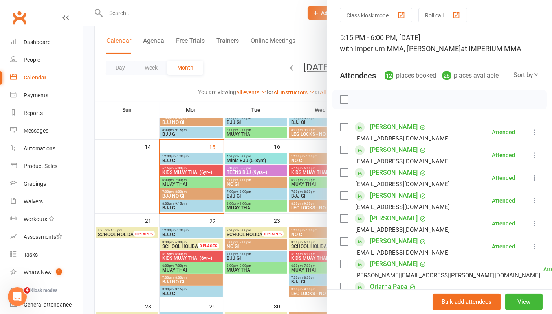
scroll to position [44, 0]
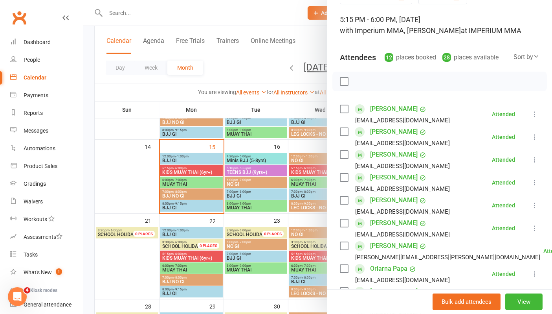
click at [382, 110] on link "[PERSON_NAME]" at bounding box center [394, 109] width 48 height 13
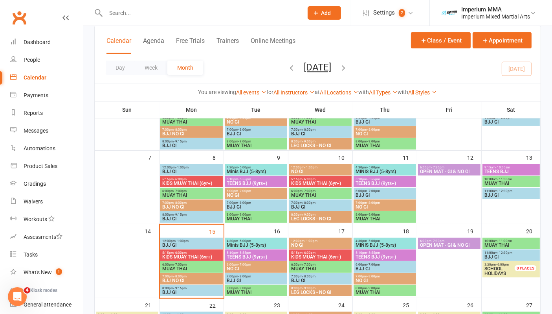
scroll to position [131, 0]
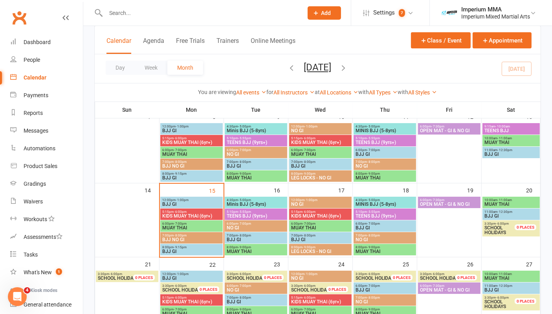
click at [188, 216] on span "KIDS MUAY THAI (6yr+)" at bounding box center [191, 216] width 59 height 5
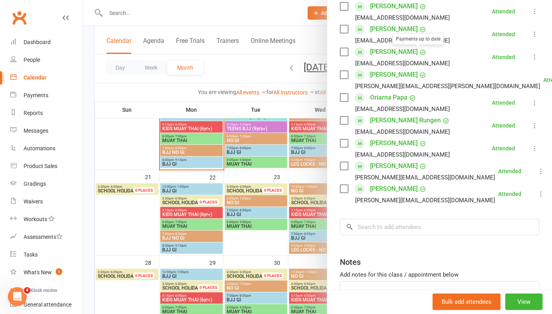
scroll to position [218, 0]
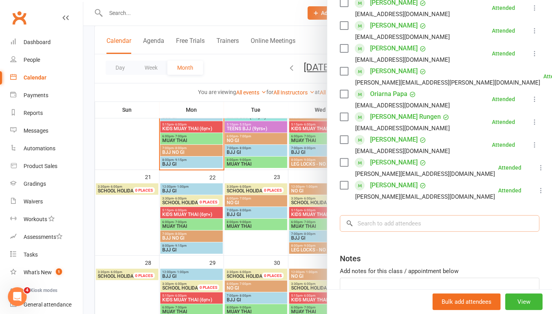
click at [411, 219] on input "search" at bounding box center [440, 223] width 200 height 17
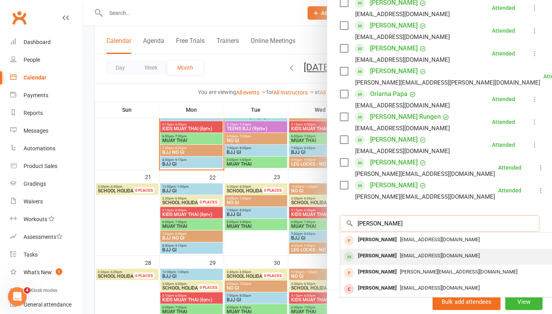
type input "isabel"
click at [402, 258] on div "[EMAIL_ADDRESS][DOMAIN_NAME]" at bounding box center [458, 255] width 229 height 11
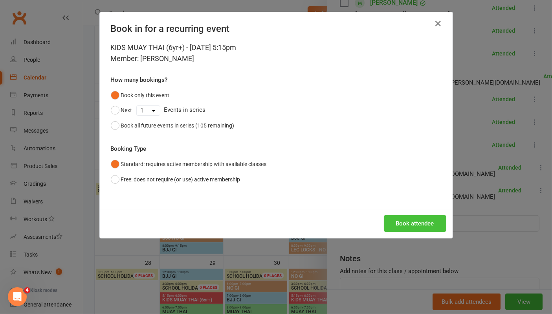
click at [420, 224] on button "Book attendee" at bounding box center [415, 223] width 63 height 17
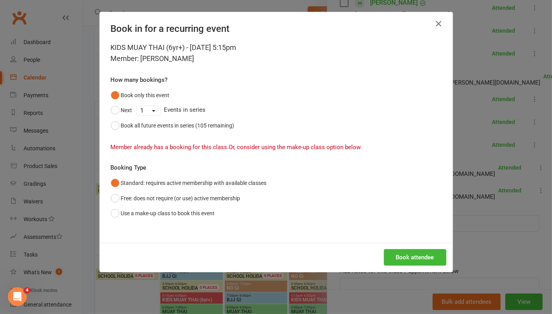
click at [438, 24] on icon "button" at bounding box center [438, 23] width 9 height 9
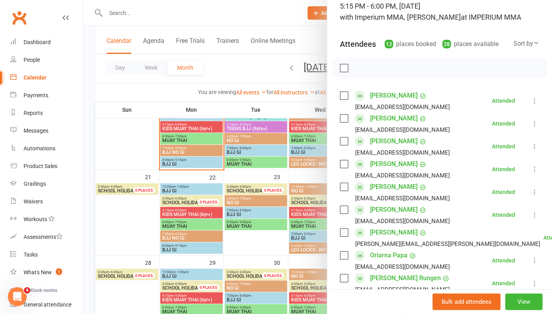
scroll to position [44, 0]
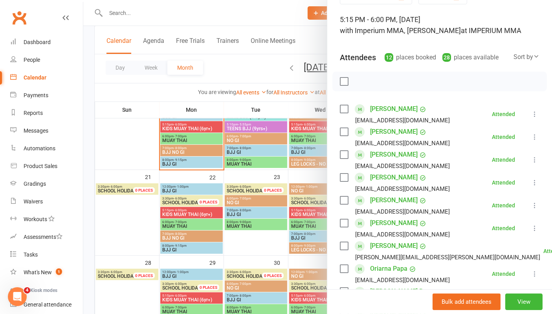
click at [244, 3] on div at bounding box center [317, 157] width 469 height 314
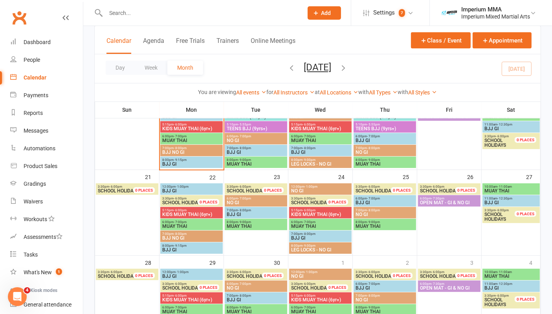
click at [140, 18] on div at bounding box center [195, 13] width 203 height 26
click at [171, 11] on input "text" at bounding box center [200, 12] width 194 height 11
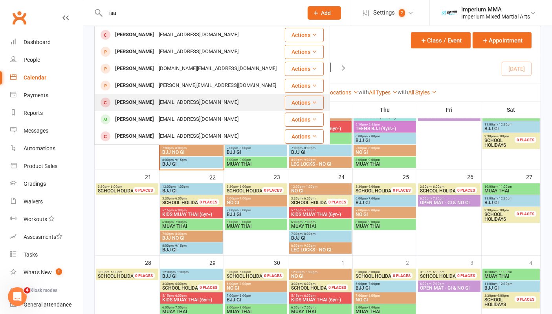
type input "isa"
click at [139, 100] on div "[PERSON_NAME]" at bounding box center [135, 102] width 44 height 11
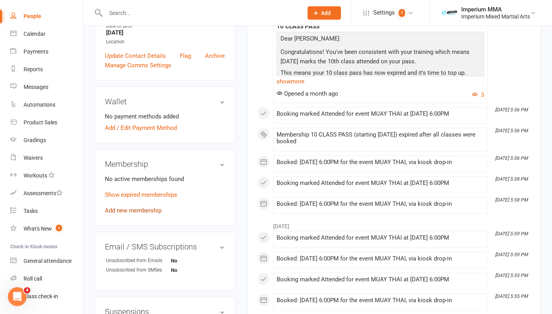
scroll to position [175, 0]
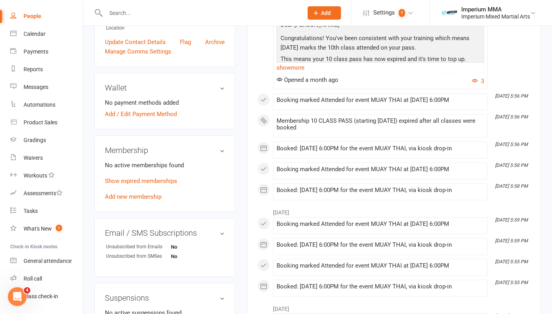
click at [120, 199] on div "No active memberships found Show expired memberships Add new membership" at bounding box center [165, 180] width 120 height 41
click at [120, 199] on link "Add new membership" at bounding box center [133, 196] width 57 height 7
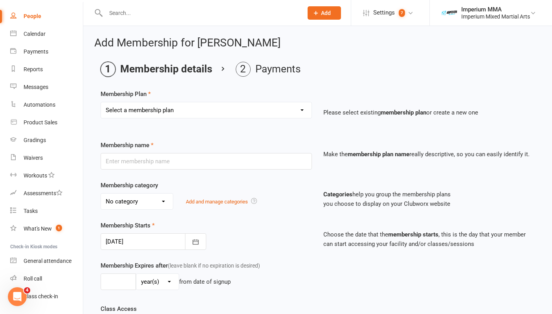
click at [271, 112] on select "Select a membership plan Create new Membership Plan ONE VISIT PASS KIDS 10 PACK…" at bounding box center [206, 110] width 211 height 16
select select "4"
click at [101, 102] on select "Select a membership plan Create new Membership Plan ONE VISIT PASS KIDS 10 PACK…" at bounding box center [206, 110] width 211 height 16
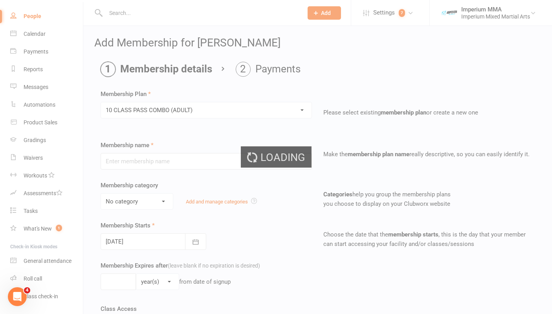
type input "10 CLASS PASS COMBO (ADULT)"
select select "0"
type input "1"
type input "10"
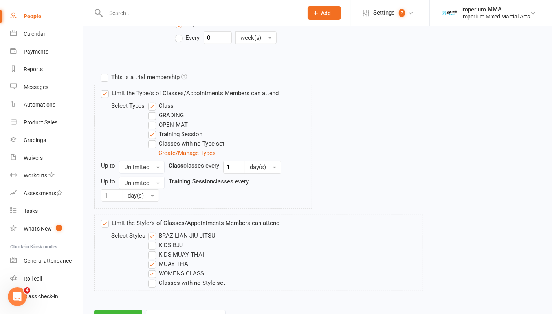
scroll to position [370, 0]
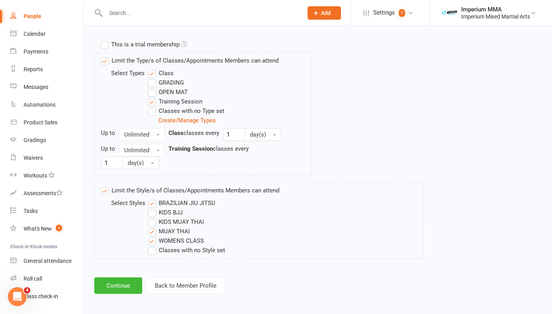
click at [153, 238] on label "WOMENS CLASS" at bounding box center [176, 240] width 56 height 9
click at [153, 236] on input "WOMENS CLASS" at bounding box center [150, 236] width 5 height 0
click at [112, 283] on button "Continue" at bounding box center [118, 285] width 48 height 17
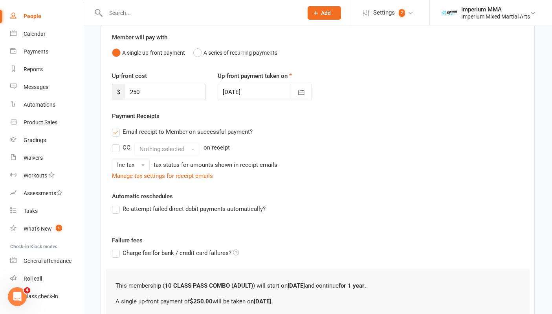
scroll to position [145, 0]
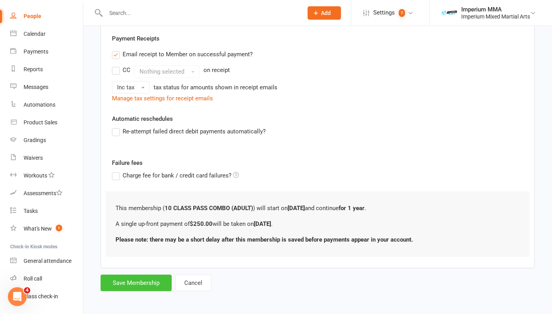
click at [153, 278] on button "Save Membership" at bounding box center [136, 282] width 71 height 17
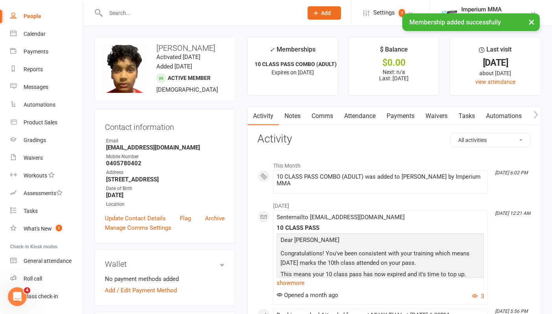
click at [400, 118] on link "Payments" at bounding box center [400, 116] width 39 height 18
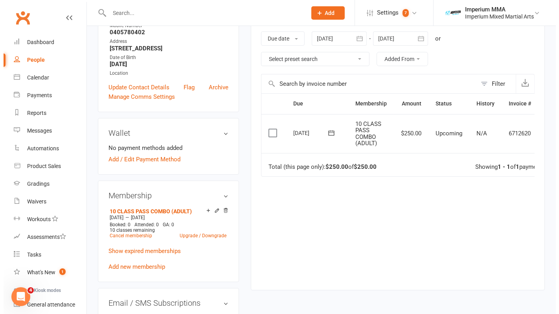
scroll to position [0, 28]
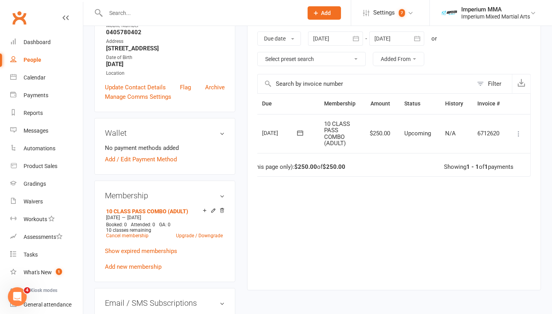
click at [518, 134] on icon at bounding box center [519, 134] width 8 height 8
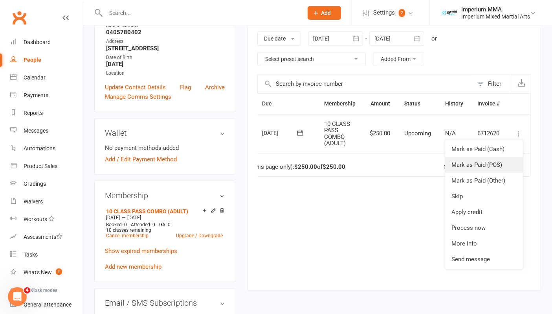
click at [488, 165] on link "Mark as Paid (POS)" at bounding box center [485, 165] width 78 height 16
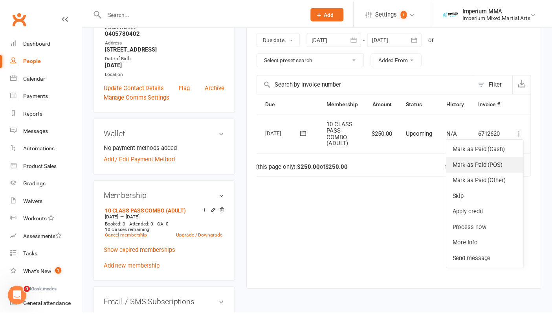
scroll to position [0, 23]
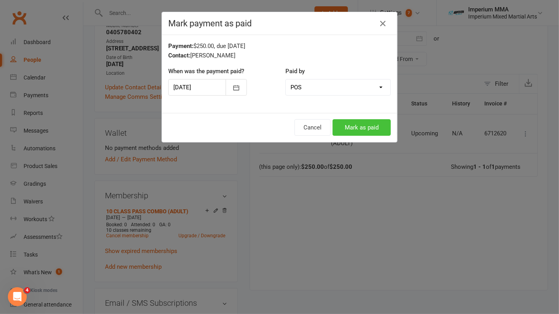
click at [374, 129] on button "Mark as paid" at bounding box center [362, 127] width 58 height 17
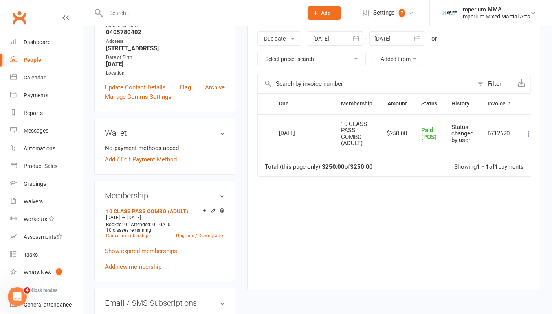
scroll to position [0, 0]
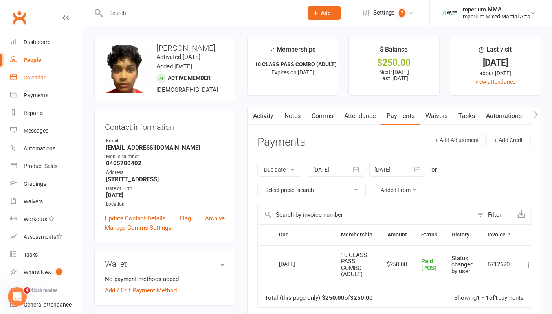
click at [31, 77] on div "Calendar" at bounding box center [35, 77] width 22 height 6
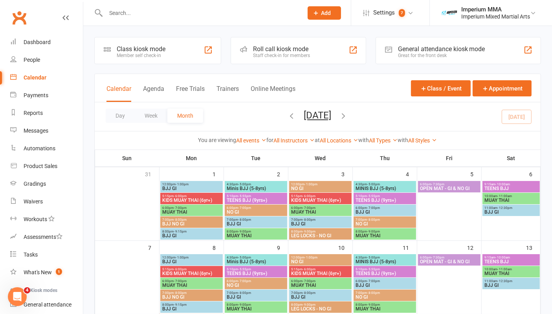
scroll to position [87, 0]
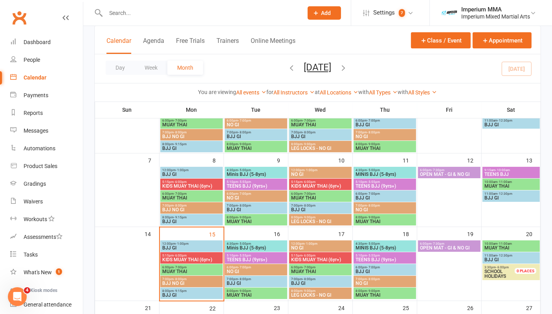
click at [190, 260] on span "KIDS MUAY THAI (6yr+)" at bounding box center [191, 259] width 59 height 5
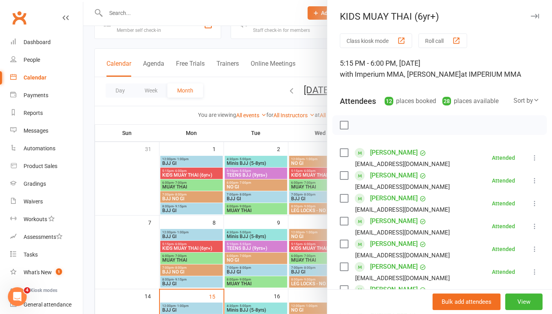
scroll to position [0, 0]
